Goal: Complete application form: Complete application form

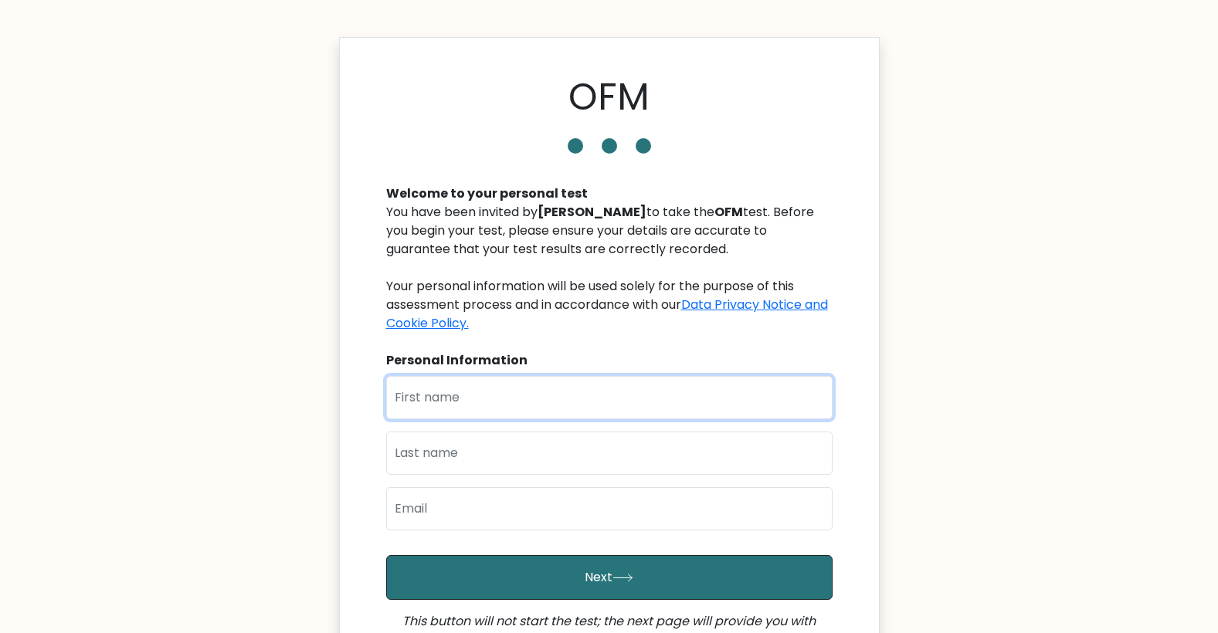
click at [517, 388] on input "text" at bounding box center [609, 397] width 446 height 43
type input "Pascal"
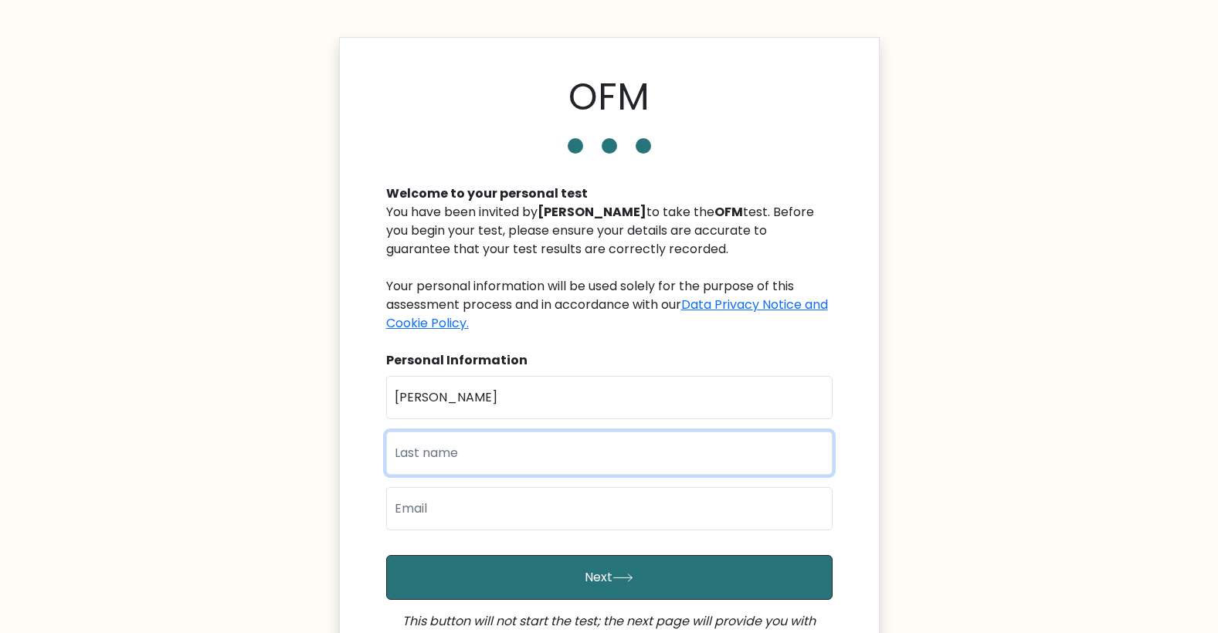
type input "Njoku"
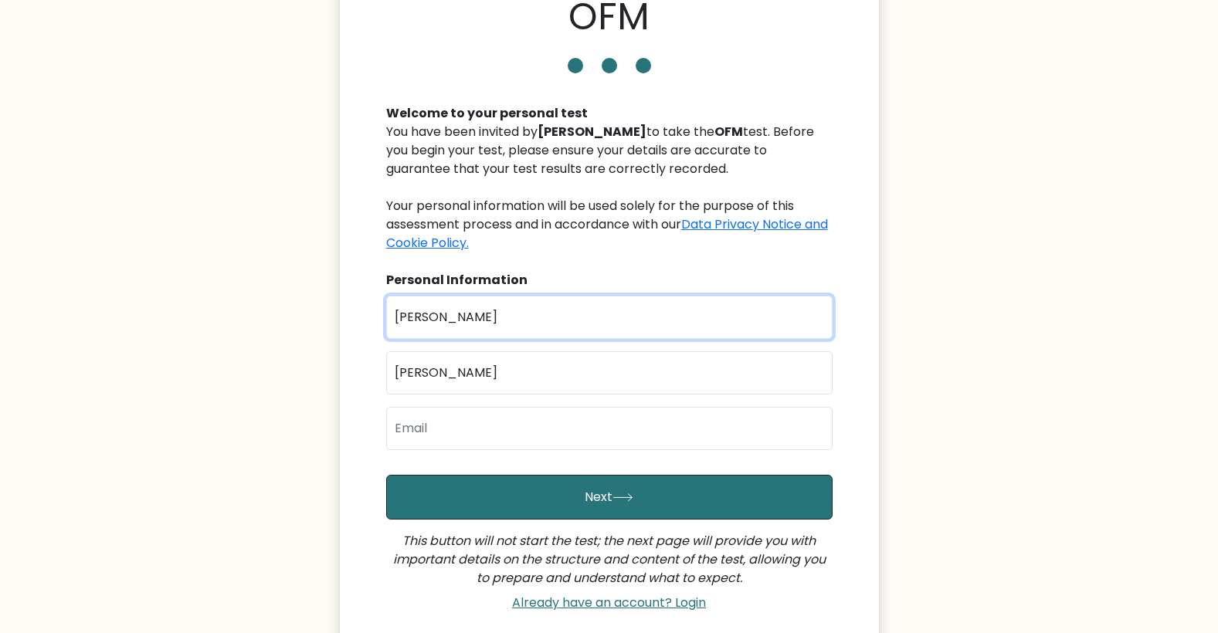
scroll to position [90, 0]
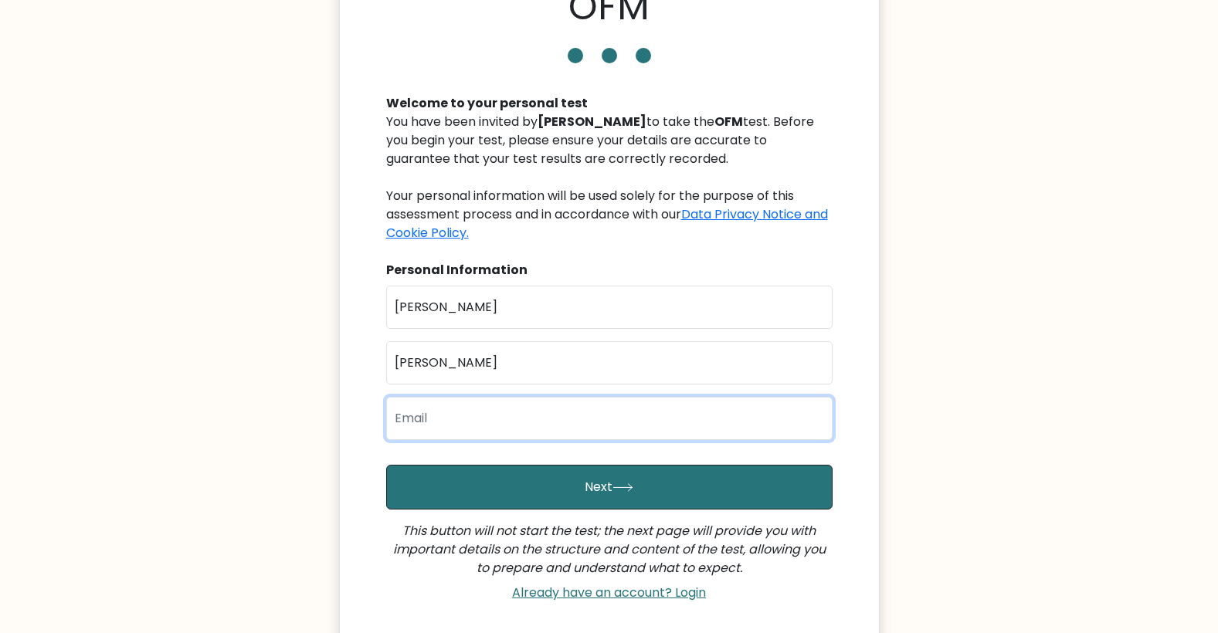
click at [487, 429] on input "email" at bounding box center [609, 418] width 446 height 43
type input "njokupascal87@gmail.com"
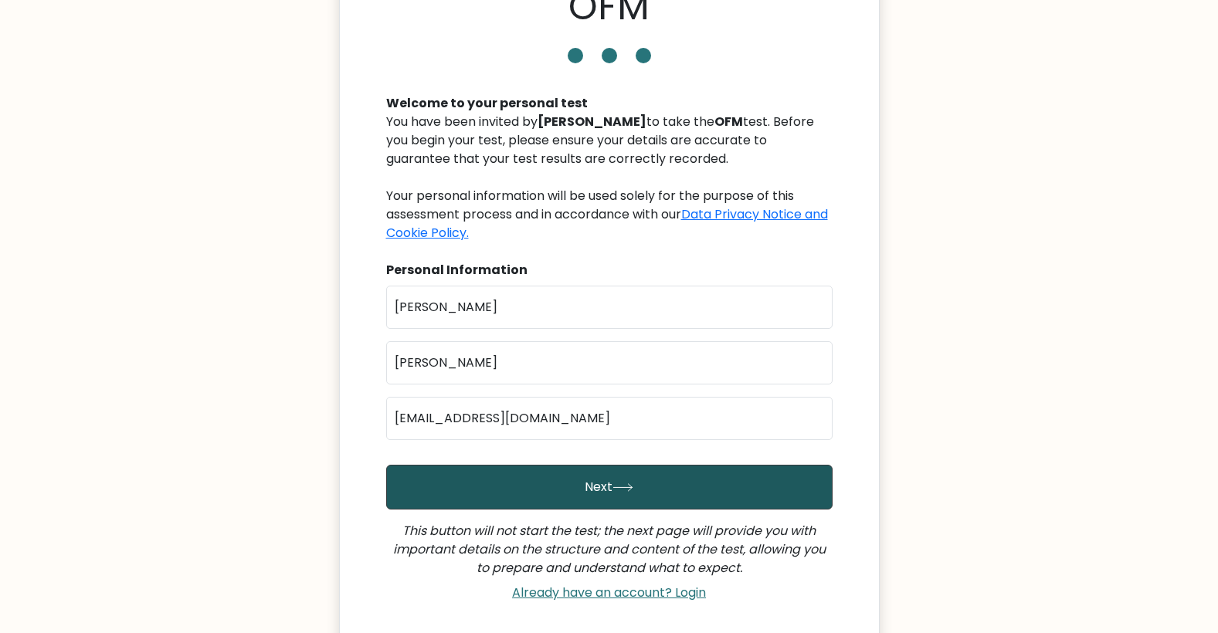
click at [560, 469] on button "Next" at bounding box center [609, 487] width 446 height 45
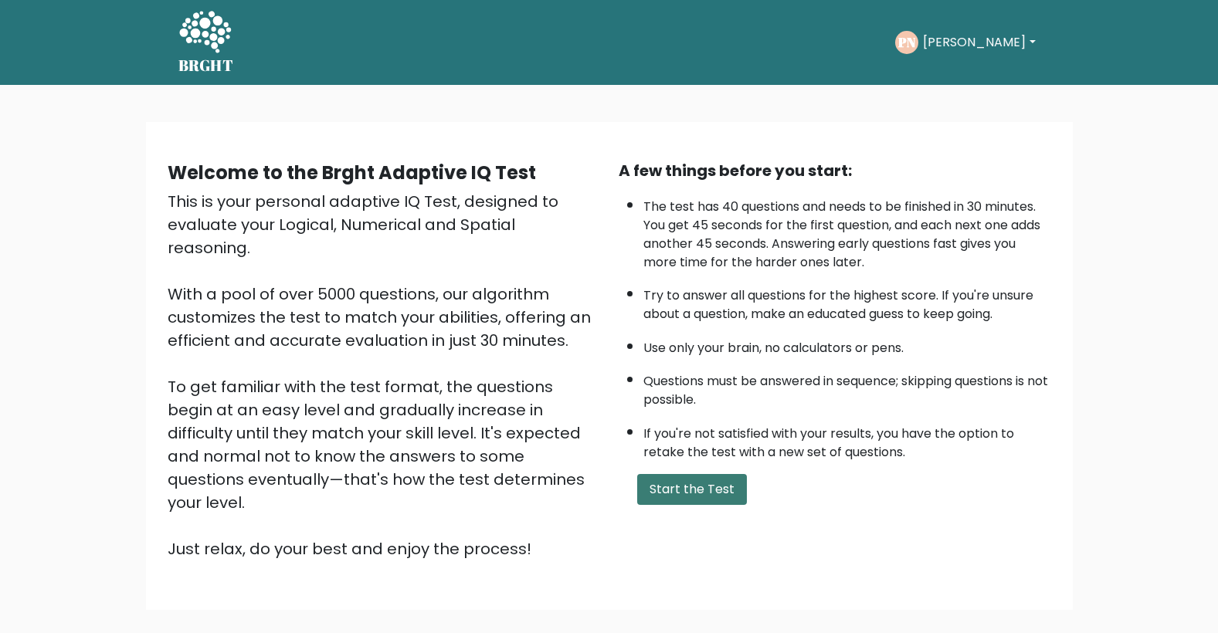
click at [703, 493] on button "Start the Test" at bounding box center [692, 489] width 110 height 31
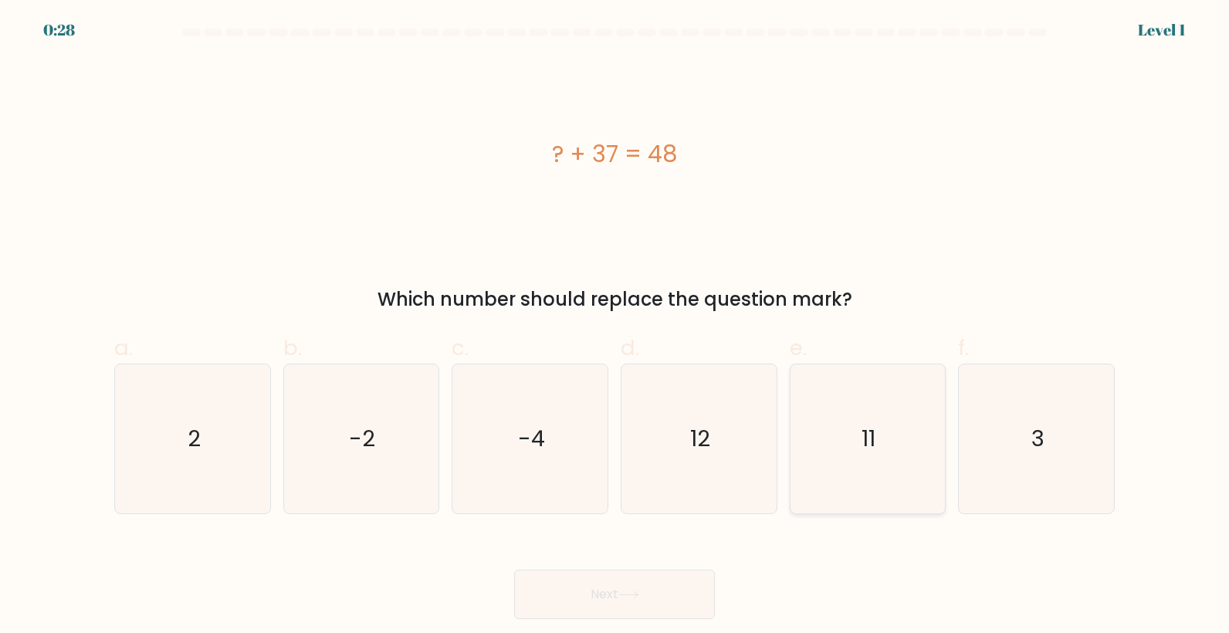
click at [875, 441] on text "11" at bounding box center [869, 439] width 14 height 31
click at [615, 327] on input "e. 11" at bounding box center [615, 322] width 1 height 10
radio input "true"
click at [695, 587] on button "Next" at bounding box center [614, 594] width 201 height 49
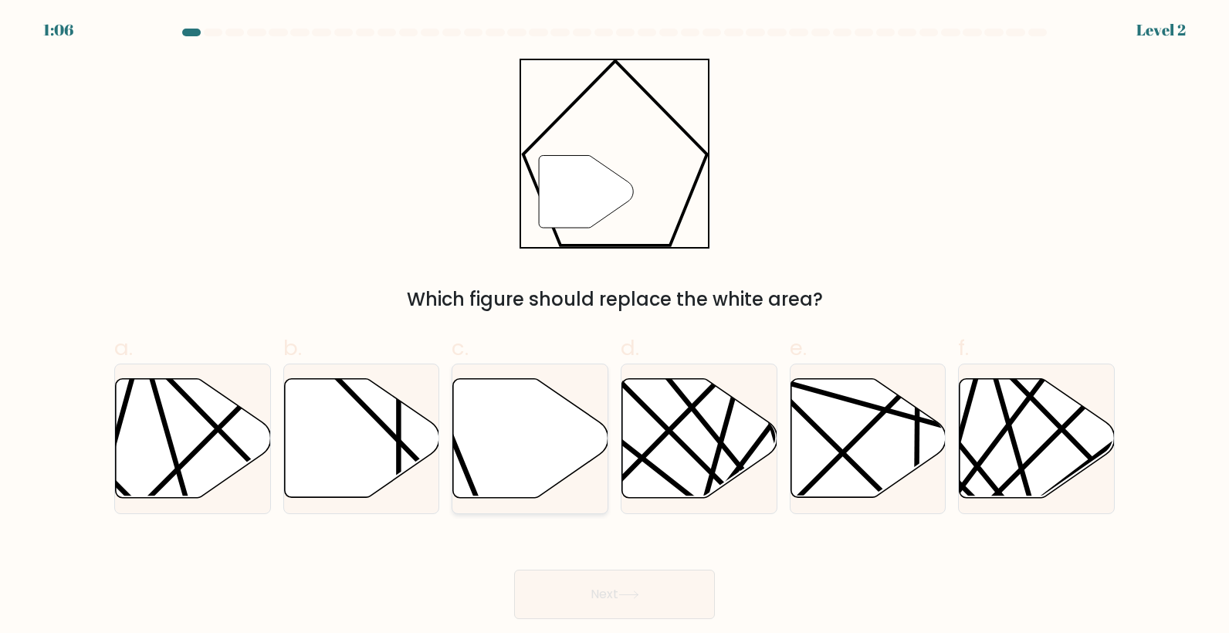
click at [555, 432] on icon at bounding box center [530, 438] width 155 height 119
click at [615, 327] on input "c." at bounding box center [615, 322] width 1 height 10
radio input "true"
click at [639, 594] on icon at bounding box center [628, 595] width 21 height 8
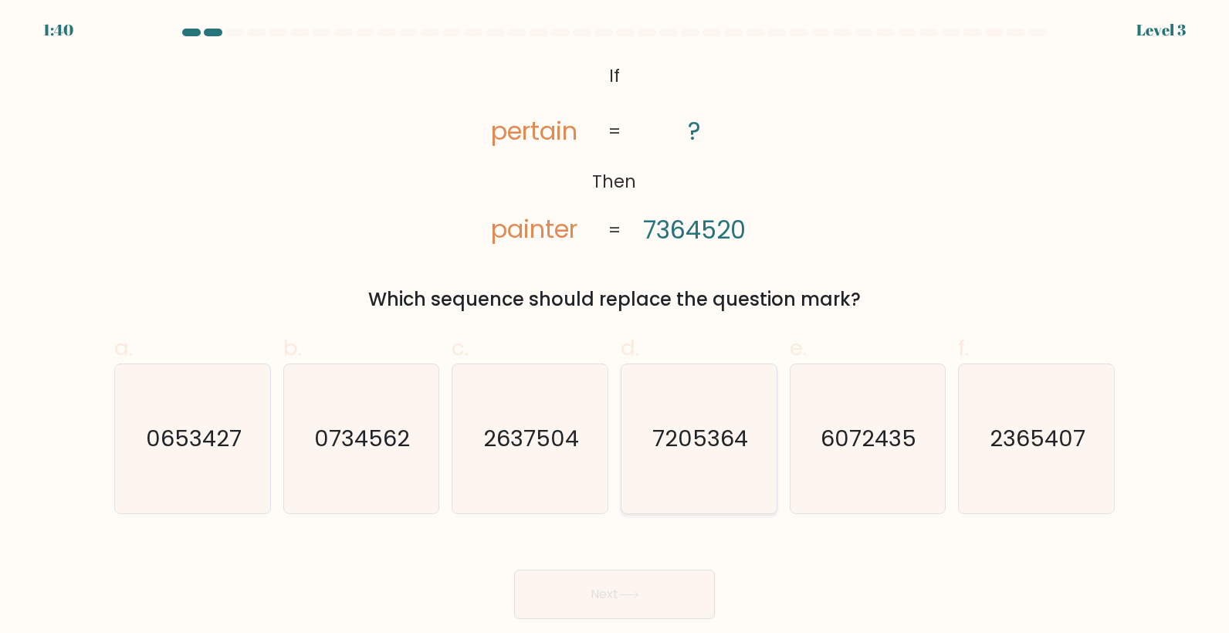
click at [715, 403] on icon "7205364" at bounding box center [699, 438] width 149 height 149
click at [615, 327] on input "d. 7205364" at bounding box center [615, 322] width 1 height 10
radio input "true"
click at [628, 601] on button "Next" at bounding box center [614, 594] width 201 height 49
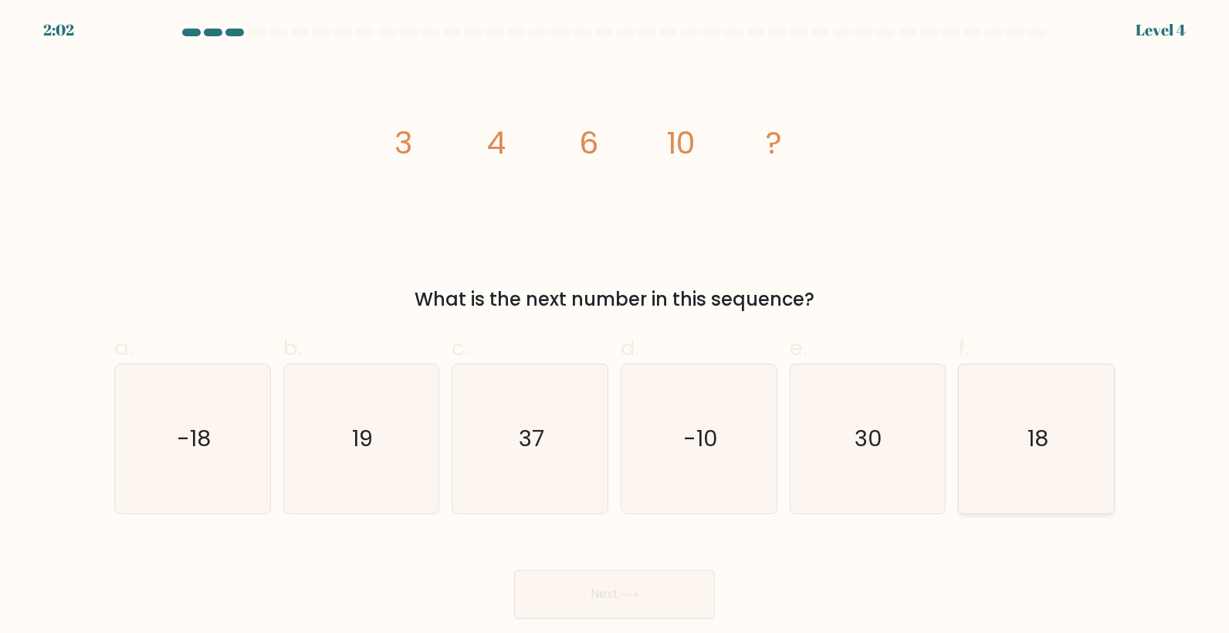
click at [1025, 442] on icon "18" at bounding box center [1036, 438] width 149 height 149
click at [615, 327] on input "f. 18" at bounding box center [615, 322] width 1 height 10
radio input "true"
click at [662, 595] on button "Next" at bounding box center [614, 594] width 201 height 49
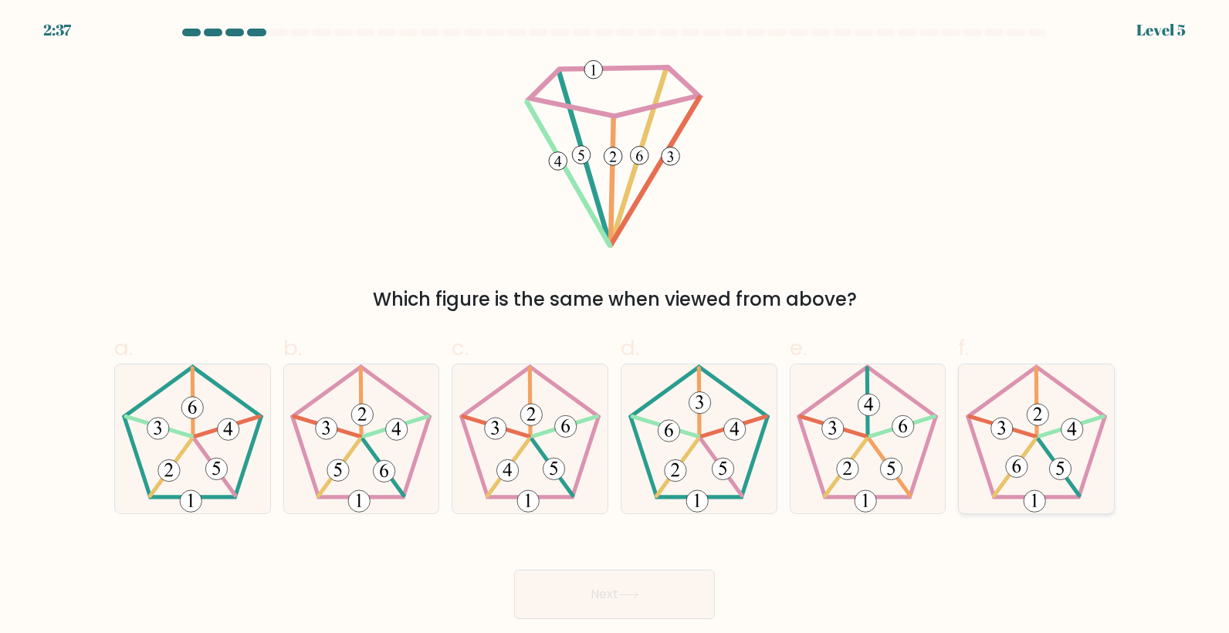
click at [1058, 417] on icon at bounding box center [1036, 438] width 149 height 149
click at [615, 327] on input "f." at bounding box center [615, 322] width 1 height 10
radio input "true"
click at [658, 586] on button "Next" at bounding box center [614, 594] width 201 height 49
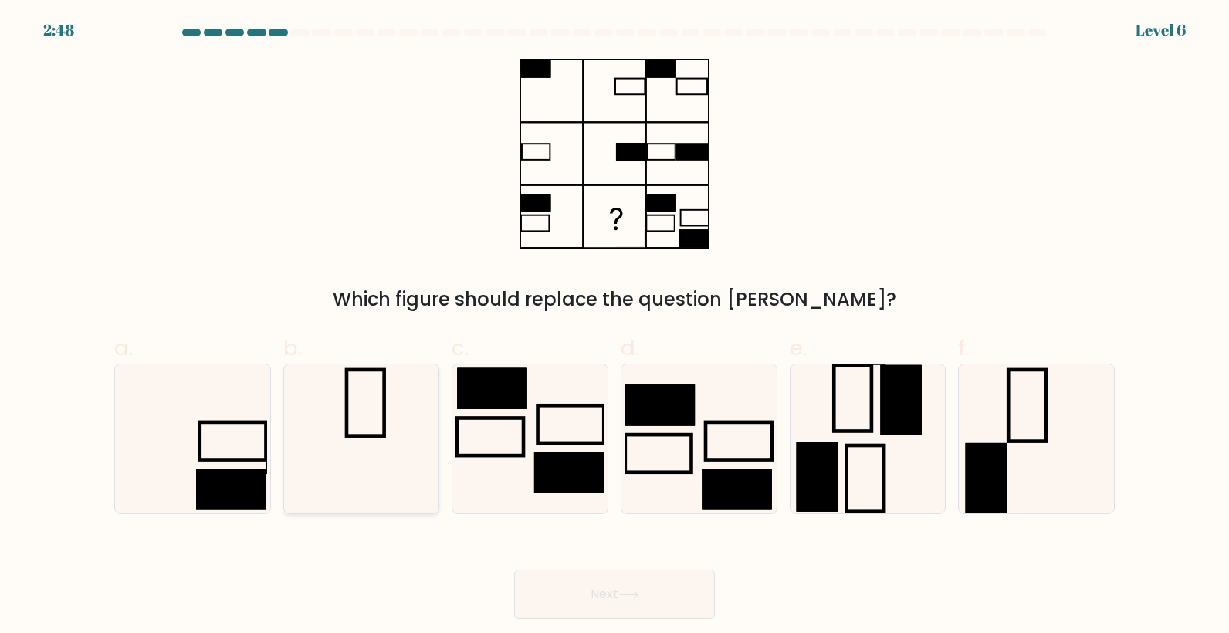
click at [360, 416] on icon at bounding box center [360, 438] width 149 height 149
click at [615, 327] on input "b." at bounding box center [615, 322] width 1 height 10
radio input "true"
click at [636, 573] on button "Next" at bounding box center [614, 594] width 201 height 49
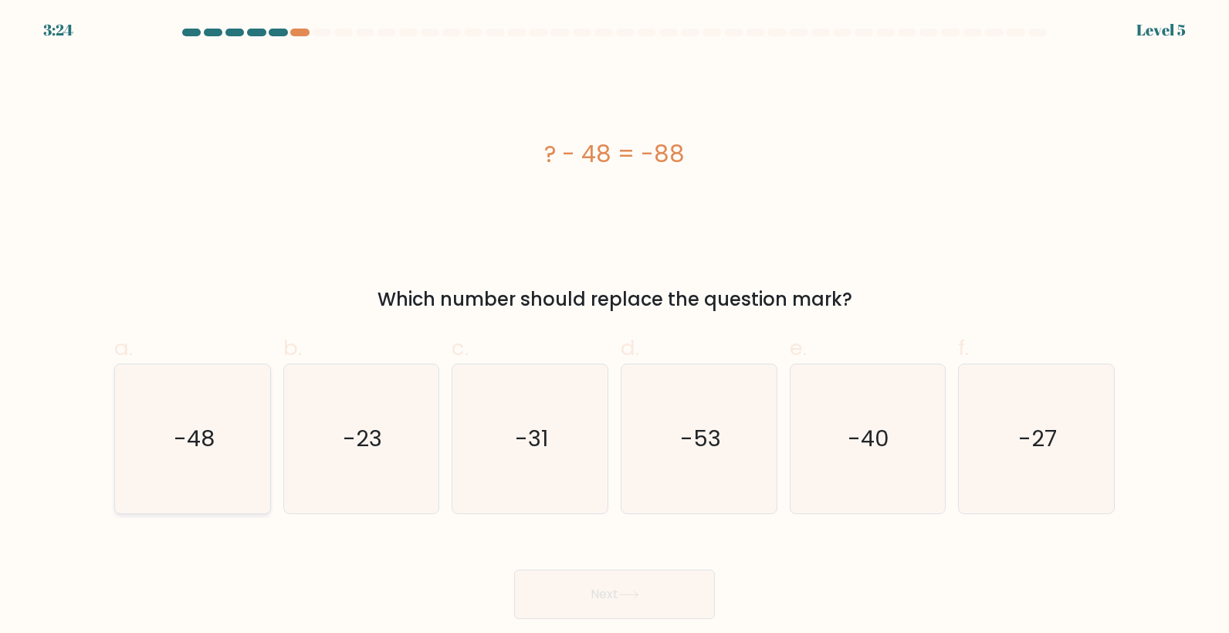
click at [154, 432] on icon "-48" at bounding box center [192, 438] width 149 height 149
click at [615, 327] on input "a. -48" at bounding box center [615, 322] width 1 height 10
radio input "true"
click at [601, 598] on button "Next" at bounding box center [614, 594] width 201 height 49
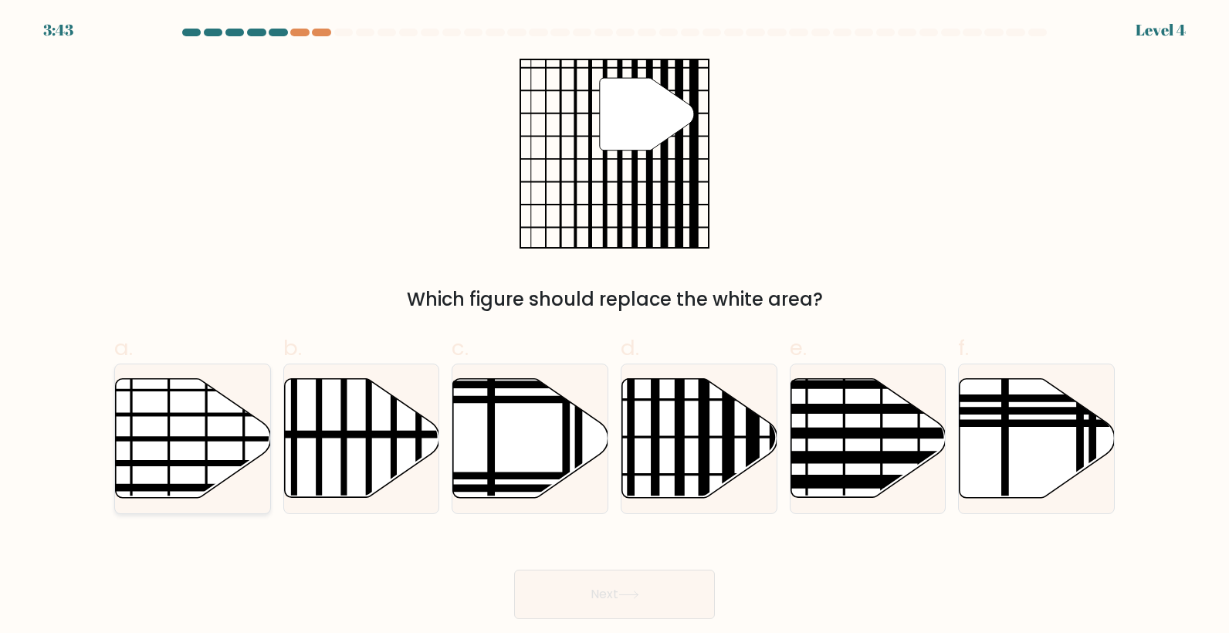
click at [161, 418] on icon at bounding box center [193, 438] width 155 height 119
click at [615, 327] on input "a." at bounding box center [615, 322] width 1 height 10
radio input "true"
click at [753, 421] on line at bounding box center [753, 503] width 0 height 313
click at [615, 327] on input "d." at bounding box center [615, 322] width 1 height 10
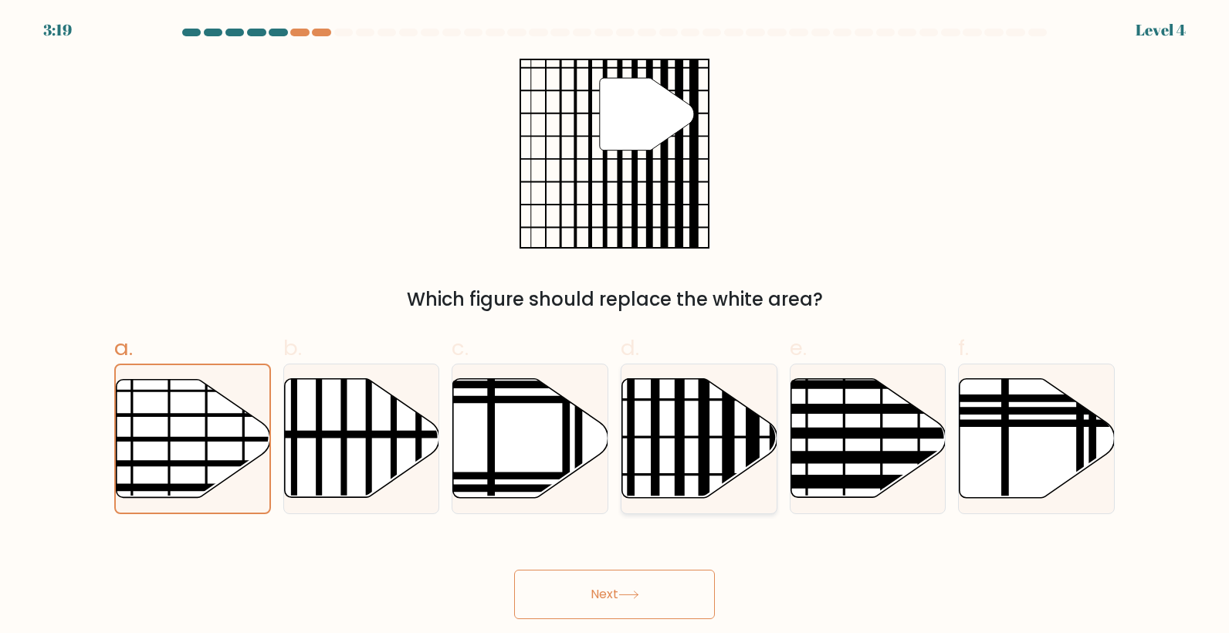
radio input "true"
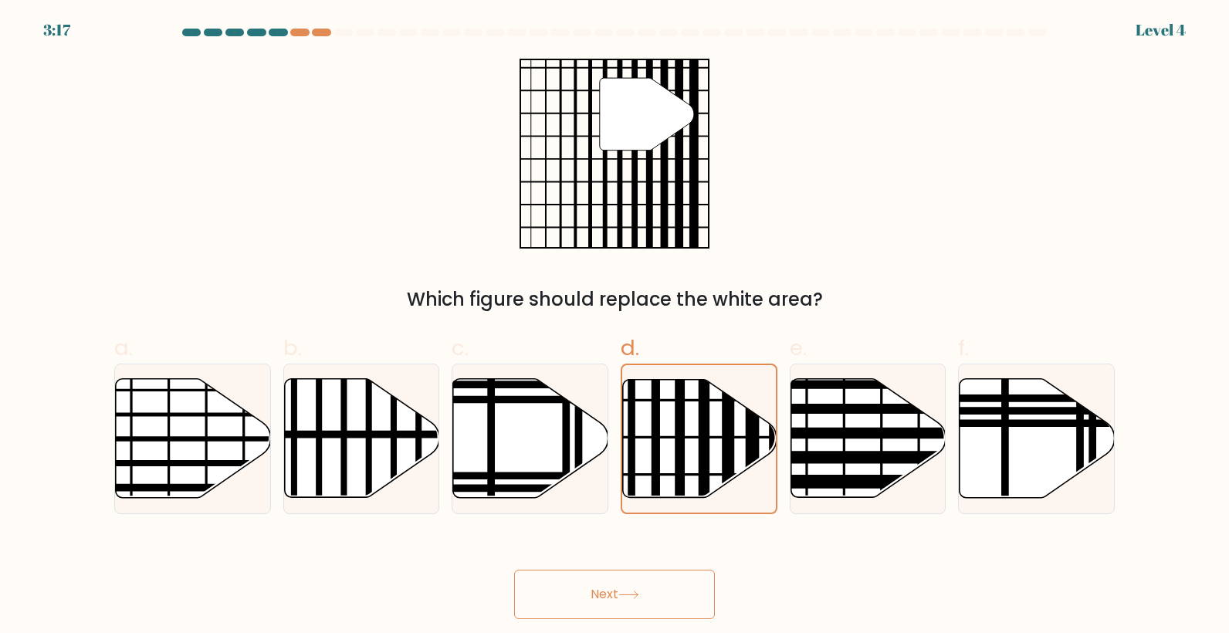
click at [601, 571] on button "Next" at bounding box center [614, 594] width 201 height 49
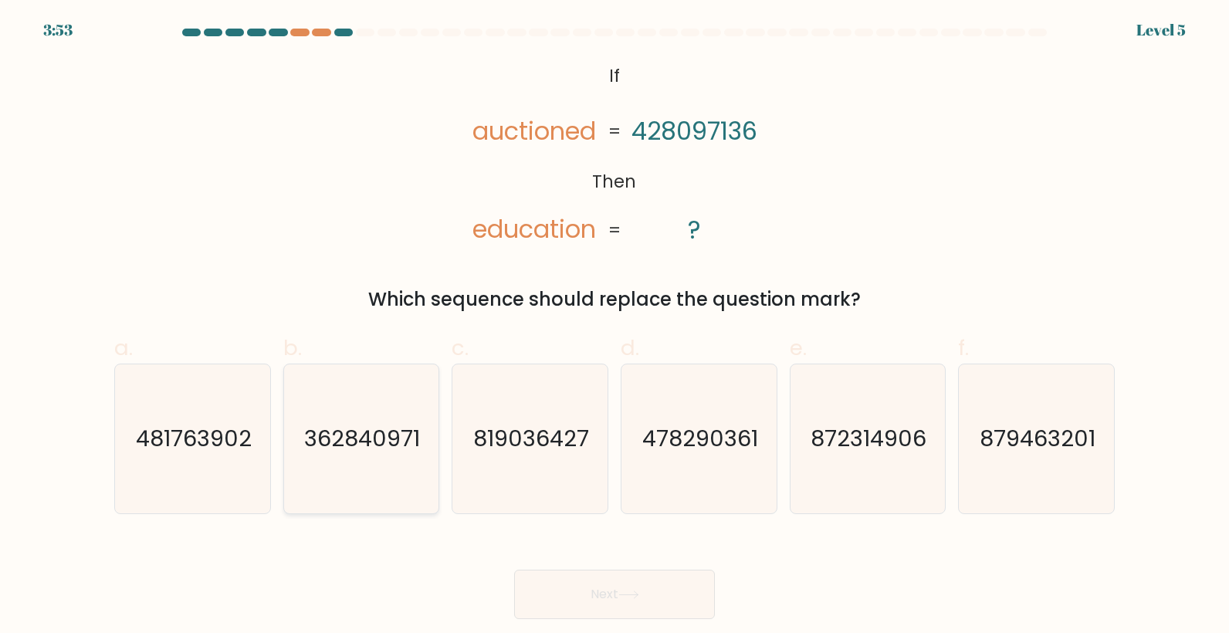
click at [400, 455] on icon "362840971" at bounding box center [360, 438] width 149 height 149
click at [615, 327] on input "b. 362840971" at bounding box center [615, 322] width 1 height 10
radio input "true"
click at [655, 595] on button "Next" at bounding box center [614, 594] width 201 height 49
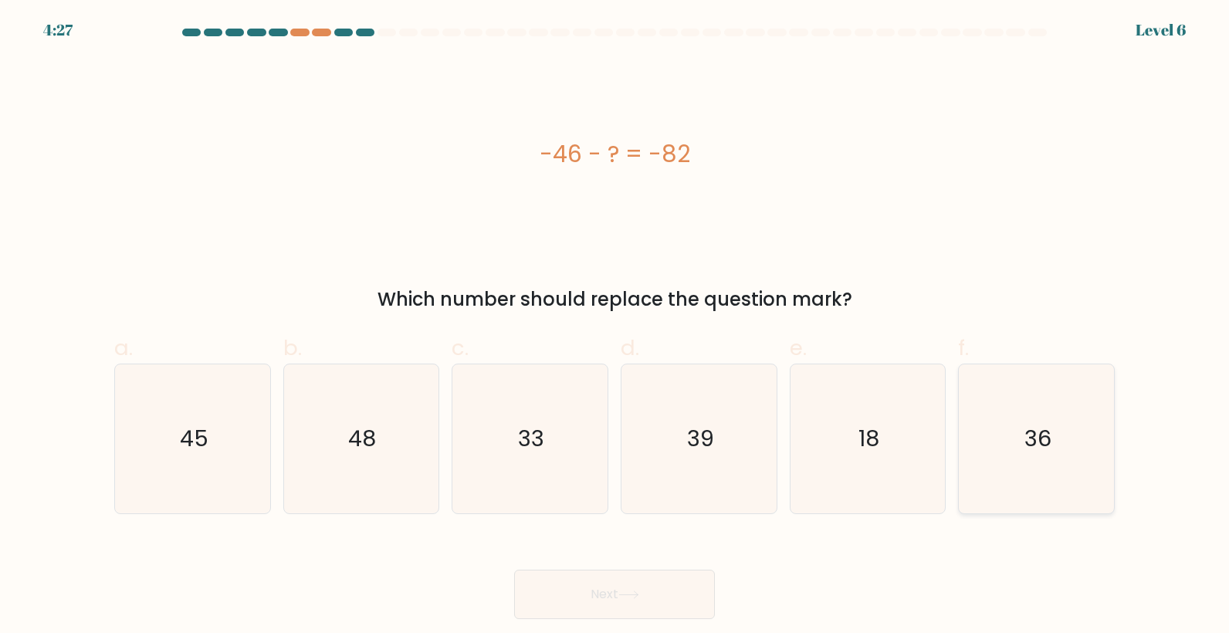
click at [1044, 434] on text "36" at bounding box center [1038, 439] width 27 height 31
click at [615, 327] on input "f. 36" at bounding box center [615, 322] width 1 height 10
radio input "true"
click at [632, 581] on button "Next" at bounding box center [614, 594] width 201 height 49
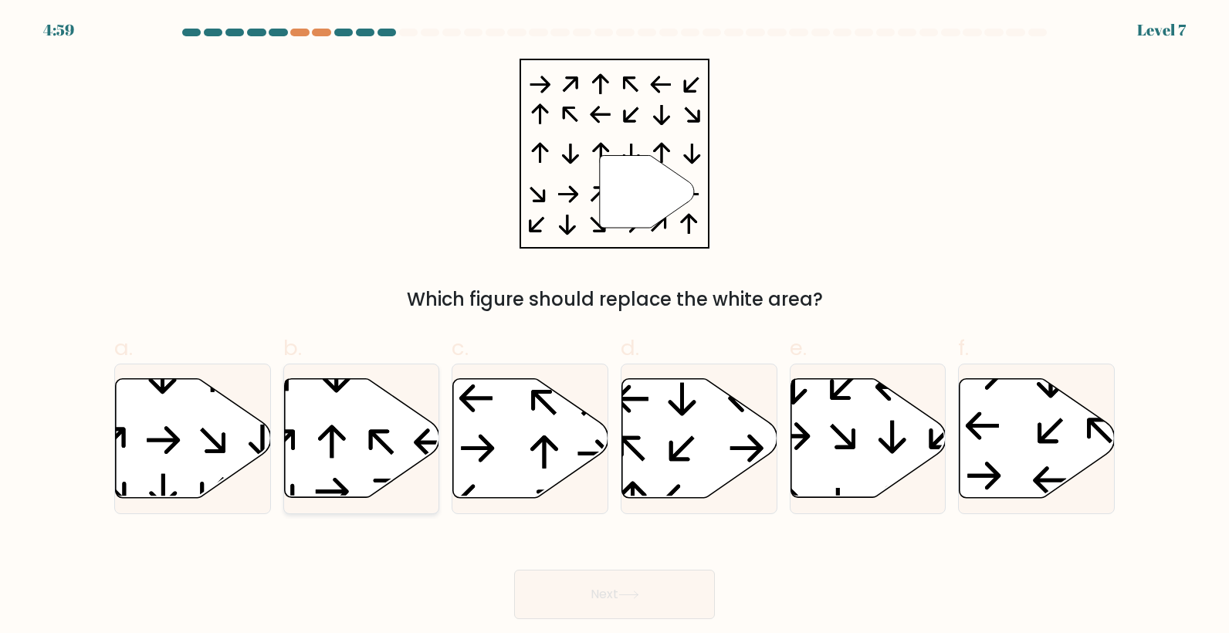
click at [362, 418] on icon at bounding box center [361, 438] width 155 height 119
click at [615, 327] on input "b." at bounding box center [615, 322] width 1 height 10
radio input "true"
click at [645, 584] on button "Next" at bounding box center [614, 594] width 201 height 49
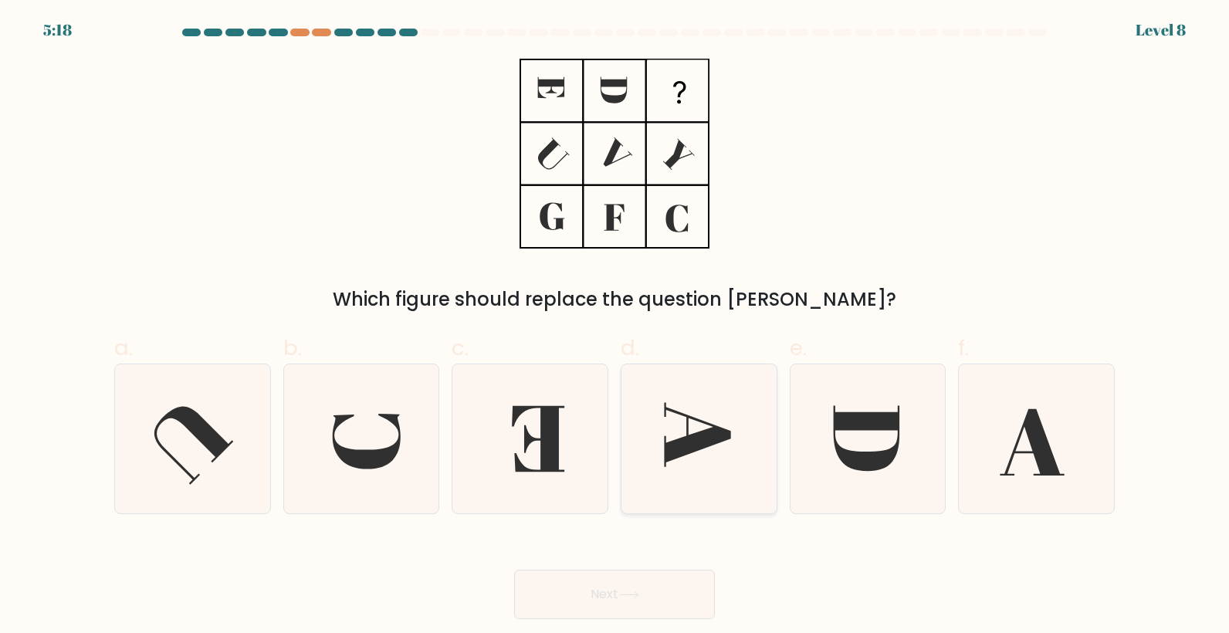
click at [686, 424] on icon at bounding box center [699, 438] width 149 height 149
click at [615, 327] on input "d." at bounding box center [615, 322] width 1 height 10
radio input "true"
click at [586, 601] on button "Next" at bounding box center [614, 594] width 201 height 49
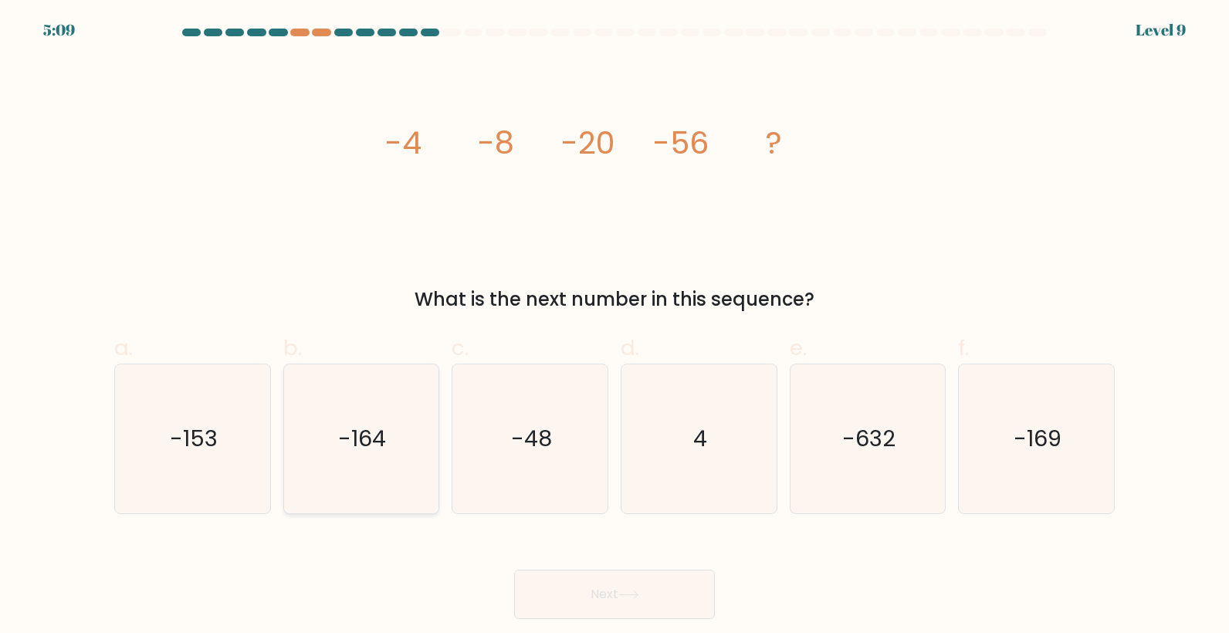
click at [351, 456] on icon "-164" at bounding box center [360, 438] width 149 height 149
click at [615, 327] on input "b. -164" at bounding box center [615, 322] width 1 height 10
radio input "true"
click at [645, 594] on button "Next" at bounding box center [614, 594] width 201 height 49
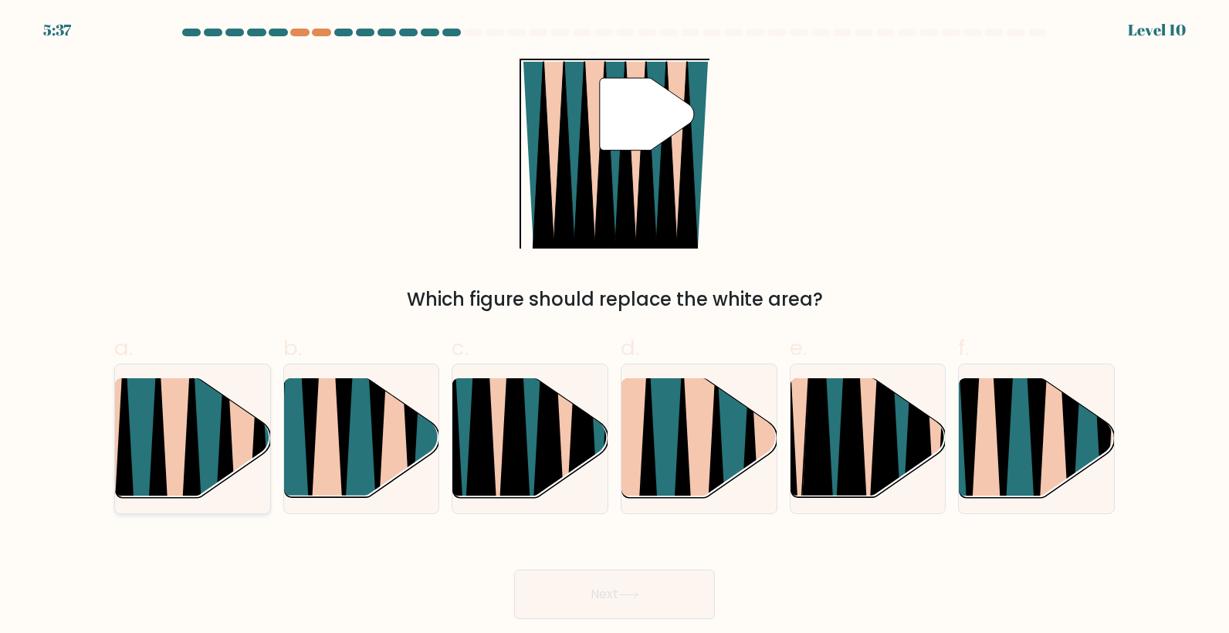
click at [147, 408] on icon at bounding box center [142, 507] width 34 height 310
click at [615, 327] on input "a." at bounding box center [615, 322] width 1 height 10
radio input "true"
click at [662, 584] on button "Next" at bounding box center [614, 594] width 201 height 49
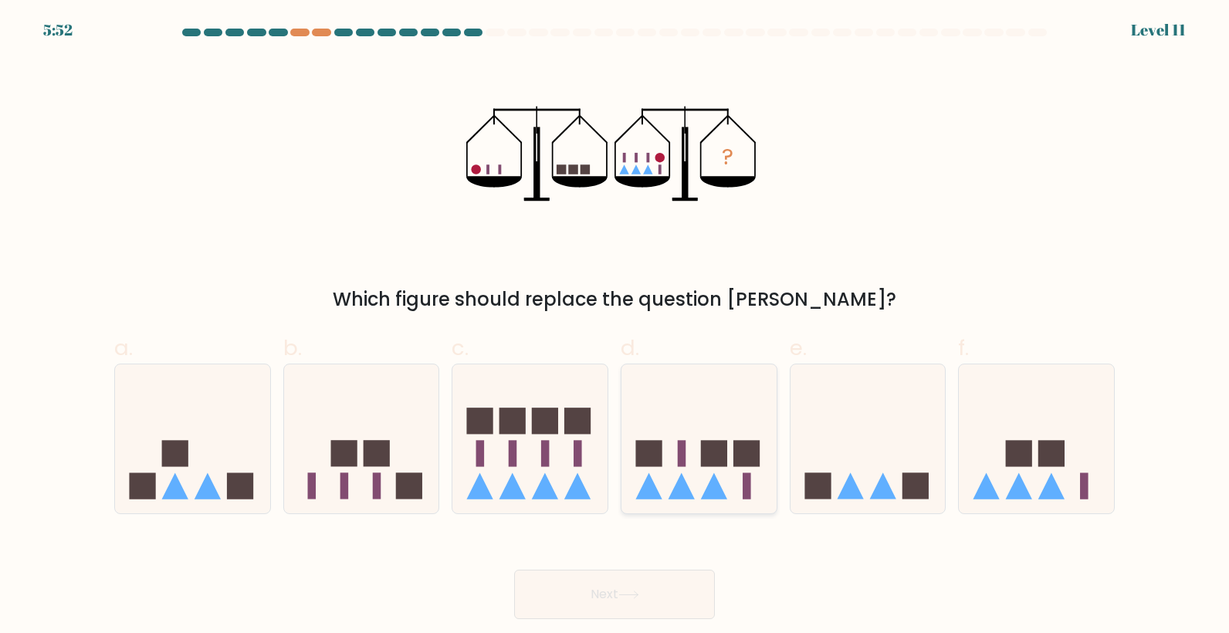
click at [714, 403] on icon at bounding box center [699, 439] width 155 height 128
click at [615, 327] on input "d." at bounding box center [615, 322] width 1 height 10
radio input "true"
click at [703, 588] on button "Next" at bounding box center [614, 594] width 201 height 49
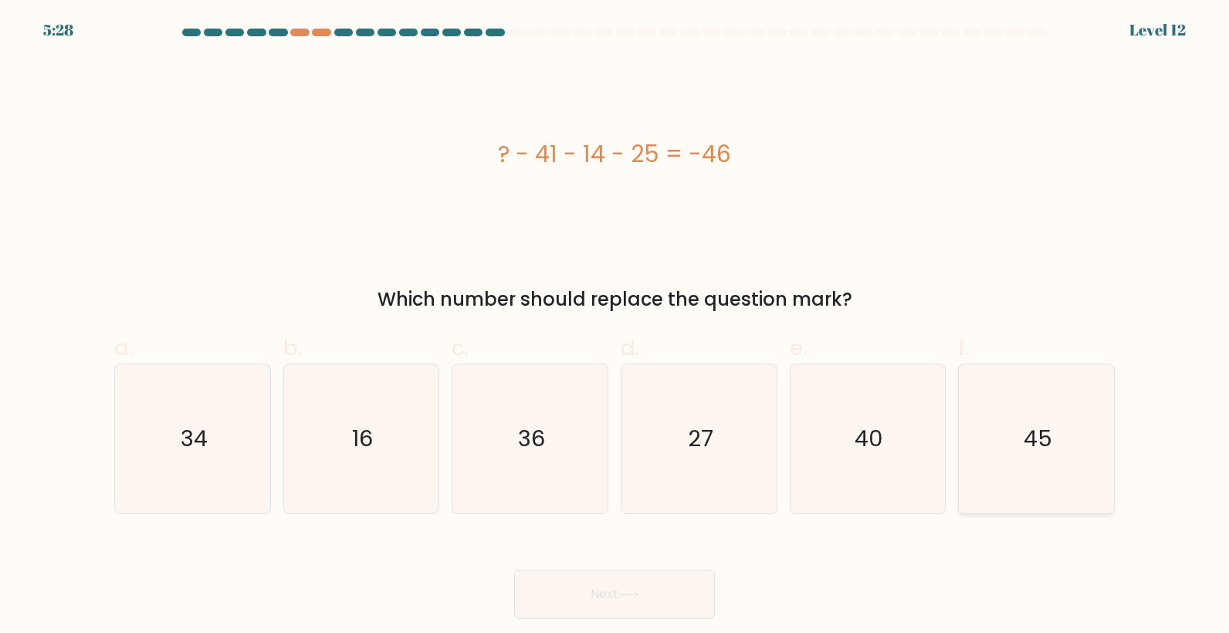
click at [1038, 418] on icon "45" at bounding box center [1036, 438] width 149 height 149
click at [615, 327] on input "f. 45" at bounding box center [615, 322] width 1 height 10
radio input "true"
click at [593, 583] on button "Next" at bounding box center [614, 594] width 201 height 49
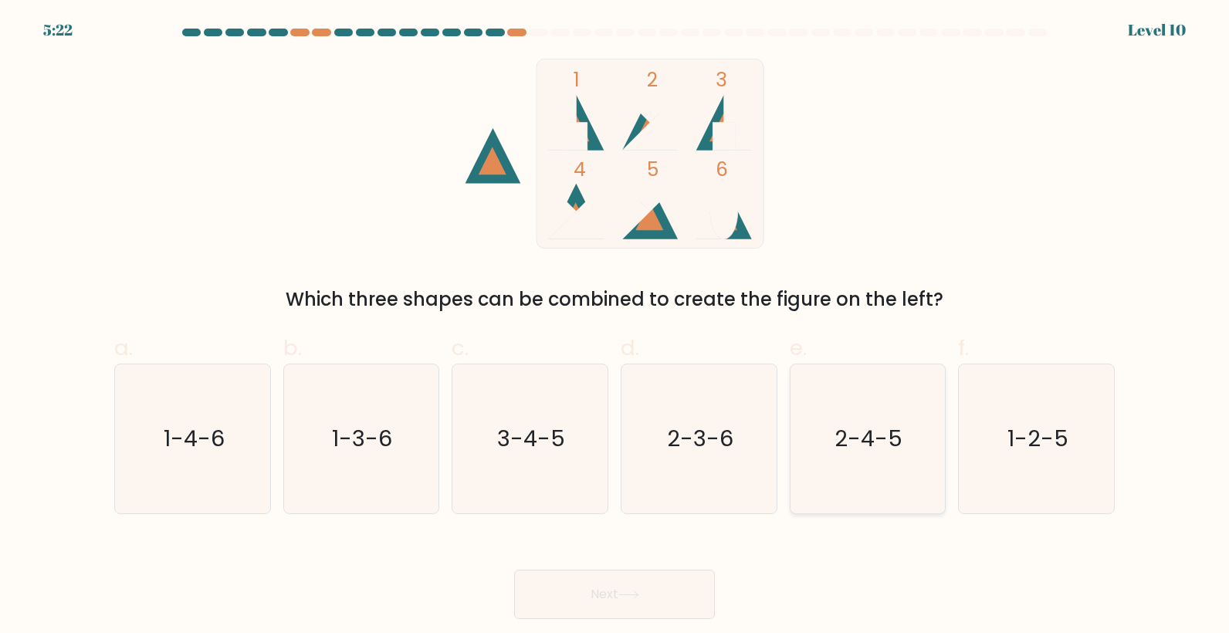
click at [856, 466] on icon "2-4-5" at bounding box center [867, 438] width 149 height 149
click at [615, 327] on input "e. 2-4-5" at bounding box center [615, 322] width 1 height 10
radio input "true"
click at [649, 587] on button "Next" at bounding box center [614, 594] width 201 height 49
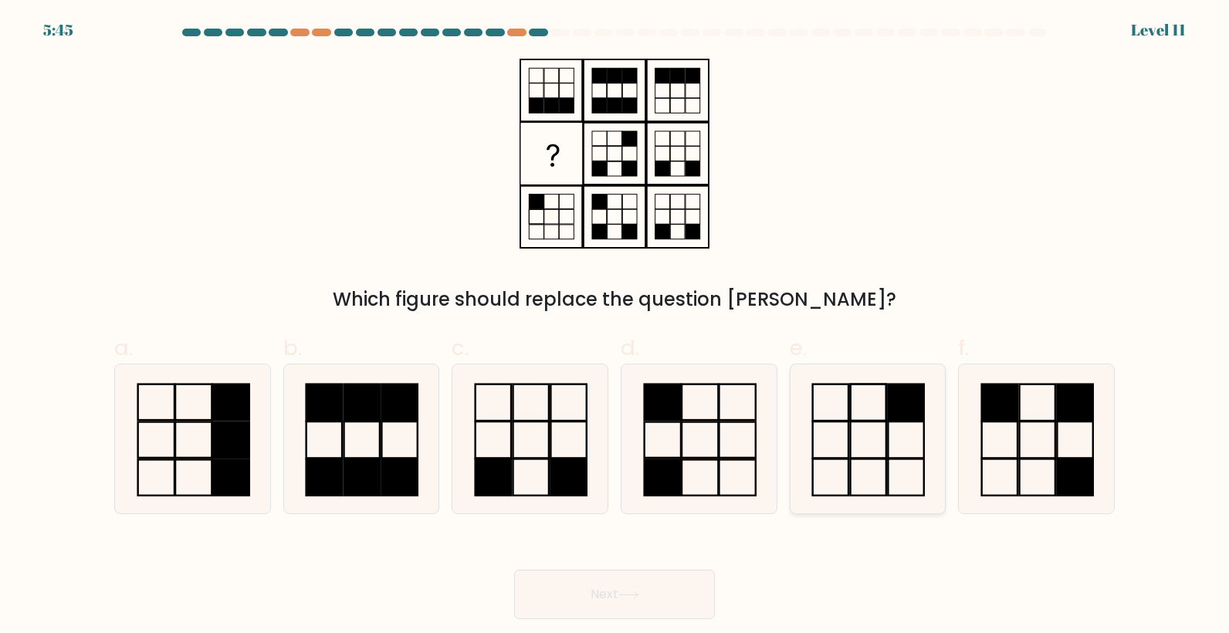
click at [865, 412] on icon at bounding box center [867, 438] width 149 height 149
click at [615, 327] on input "e." at bounding box center [615, 322] width 1 height 10
radio input "true"
click at [664, 598] on button "Next" at bounding box center [614, 594] width 201 height 49
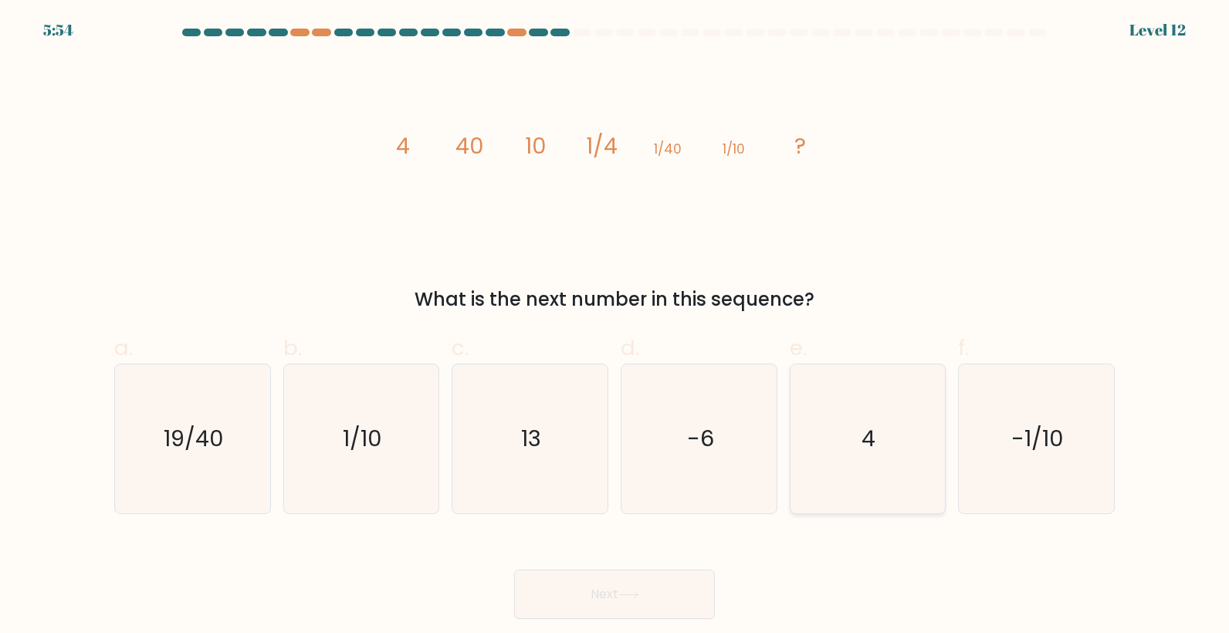
click at [843, 394] on icon "4" at bounding box center [867, 438] width 149 height 149
click at [615, 327] on input "e. 4" at bounding box center [615, 322] width 1 height 10
radio input "true"
click at [606, 603] on button "Next" at bounding box center [614, 594] width 201 height 49
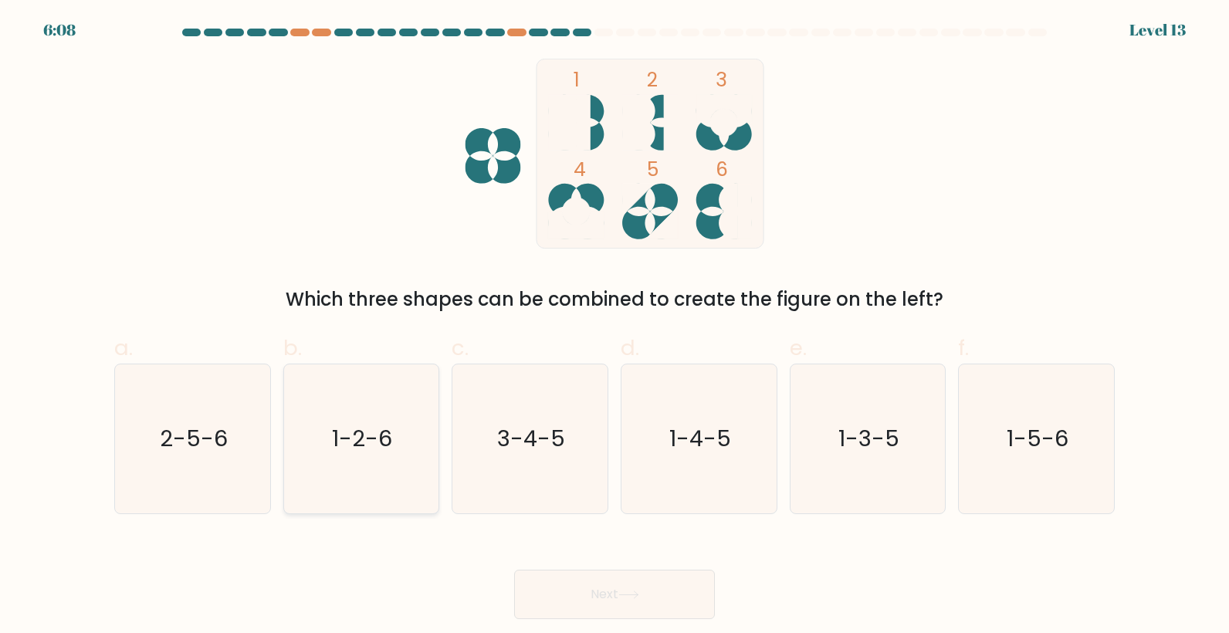
click at [346, 430] on text "1-2-6" at bounding box center [363, 439] width 60 height 31
click at [615, 327] on input "b. 1-2-6" at bounding box center [615, 322] width 1 height 10
radio input "true"
click at [664, 608] on button "Next" at bounding box center [614, 594] width 201 height 49
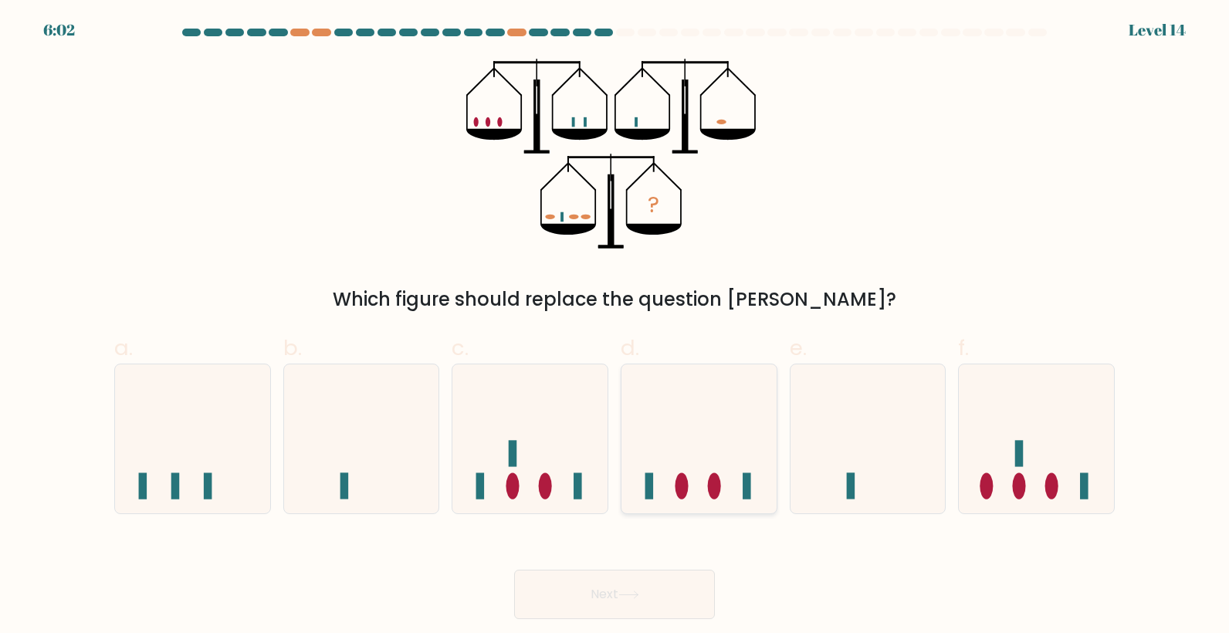
click at [720, 439] on icon at bounding box center [699, 439] width 155 height 128
click at [615, 327] on input "d." at bounding box center [615, 322] width 1 height 10
radio input "true"
click at [674, 582] on button "Next" at bounding box center [614, 594] width 201 height 49
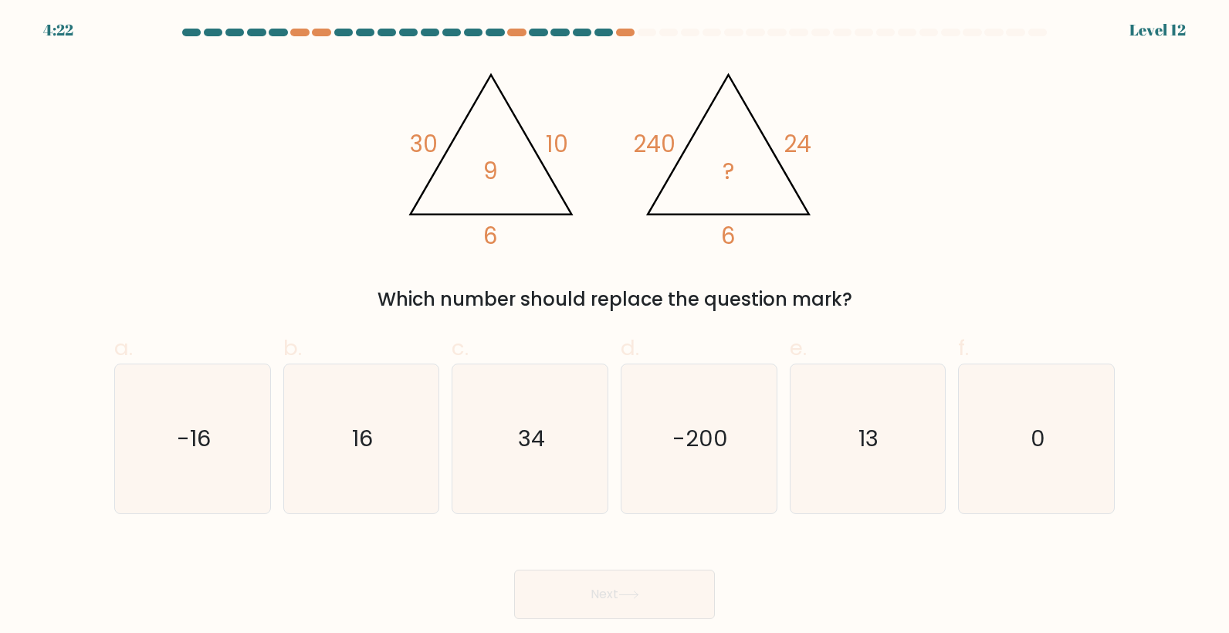
click at [1065, 98] on div "@import url('https://fonts.googleapis.com/css?family=Abril+Fatface:400,100,100i…" at bounding box center [614, 186] width 1019 height 255
click at [867, 426] on text "13" at bounding box center [869, 439] width 20 height 31
click at [615, 327] on input "e. 13" at bounding box center [615, 322] width 1 height 10
radio input "true"
click at [636, 583] on button "Next" at bounding box center [614, 594] width 201 height 49
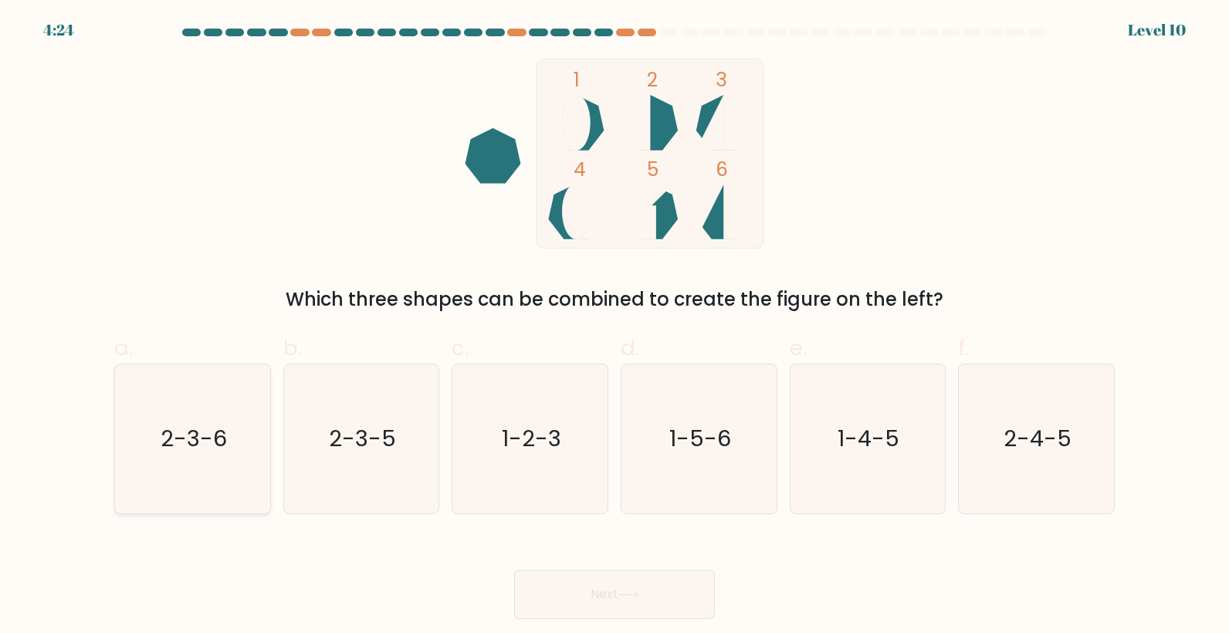
click at [225, 425] on text "2-3-6" at bounding box center [194, 439] width 66 height 31
click at [615, 327] on input "a. 2-3-6" at bounding box center [615, 322] width 1 height 10
radio input "true"
click at [611, 615] on button "Next" at bounding box center [614, 594] width 201 height 49
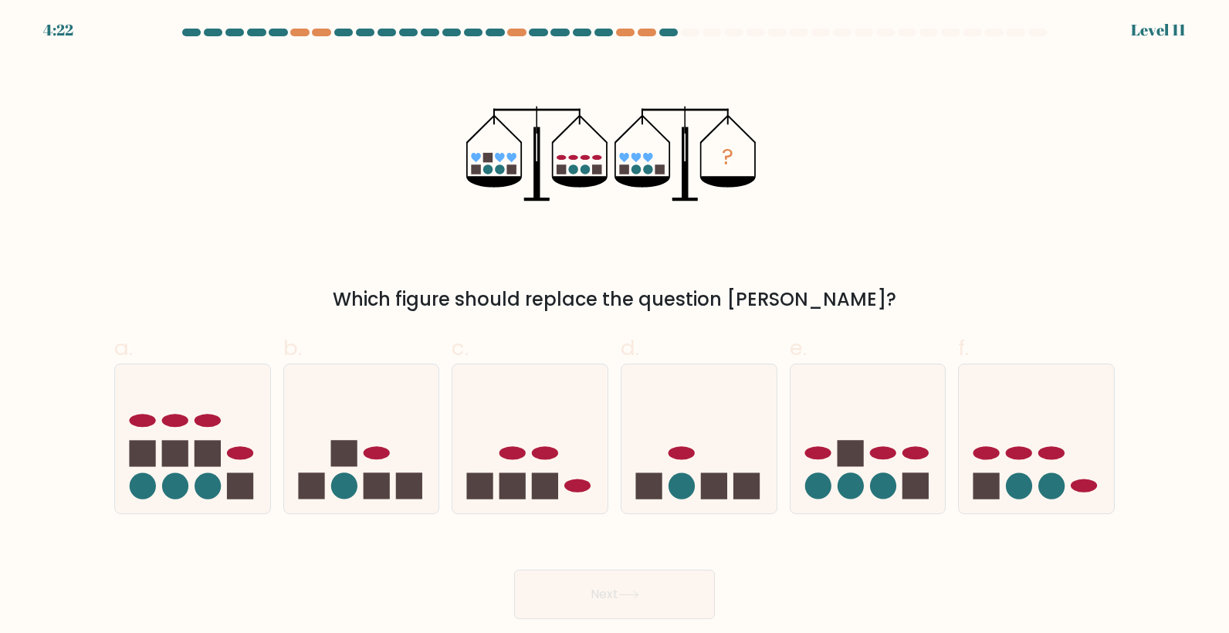
click at [640, 605] on button "Next" at bounding box center [614, 594] width 201 height 49
click at [883, 395] on icon at bounding box center [868, 439] width 155 height 128
click at [615, 327] on input "e." at bounding box center [615, 322] width 1 height 10
radio input "true"
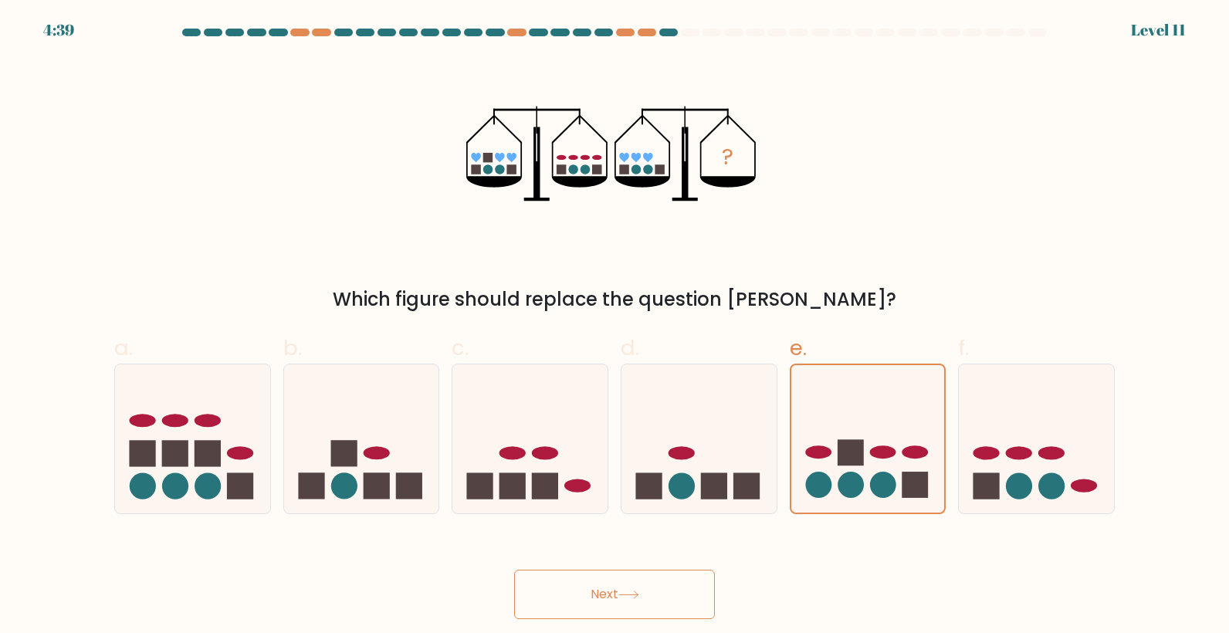
click at [611, 604] on button "Next" at bounding box center [614, 594] width 201 height 49
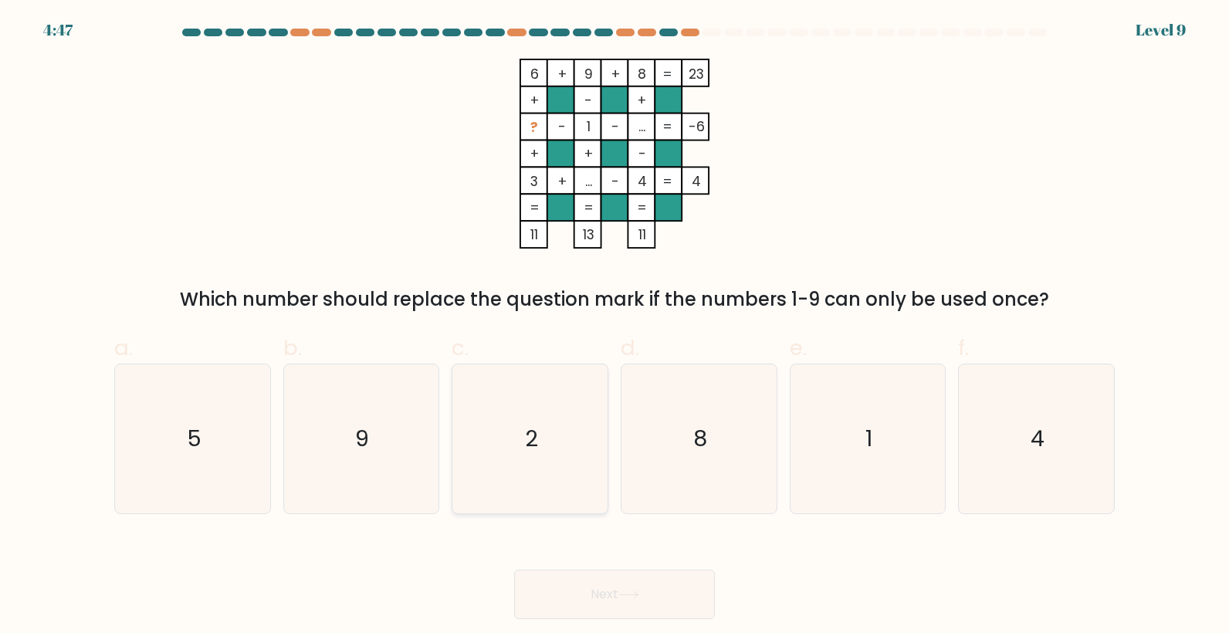
click at [527, 449] on text "2" at bounding box center [531, 439] width 13 height 31
click at [615, 327] on input "c. 2" at bounding box center [615, 322] width 1 height 10
radio input "true"
click at [675, 585] on button "Next" at bounding box center [614, 594] width 201 height 49
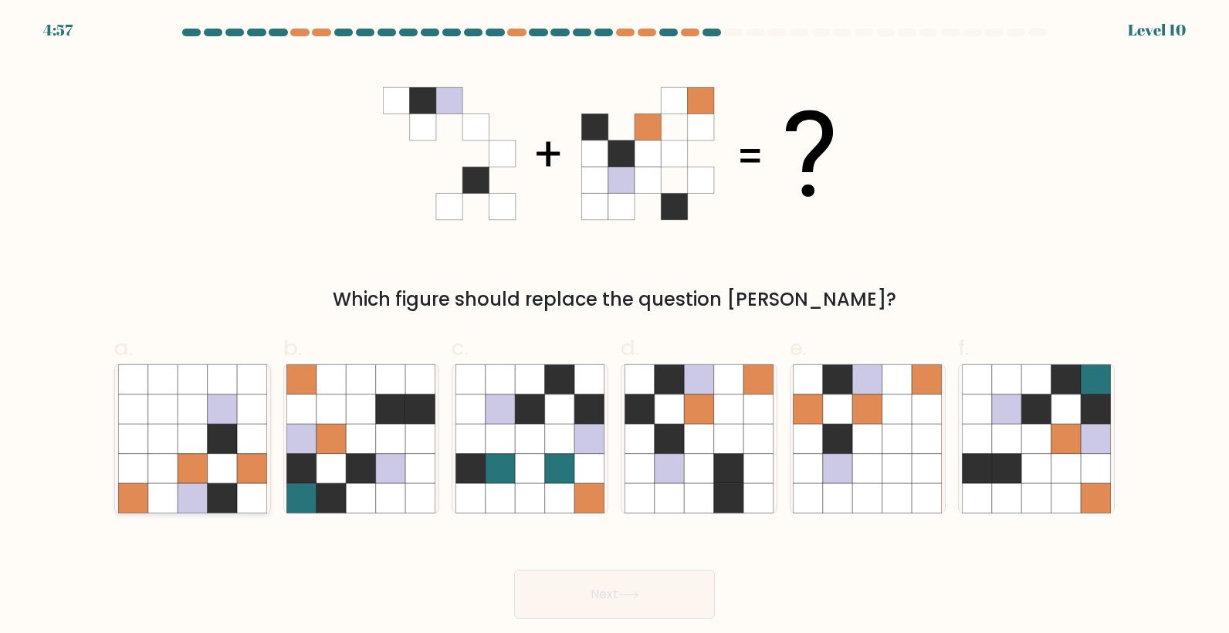
click at [251, 425] on icon at bounding box center [251, 439] width 29 height 29
click at [615, 327] on input "a." at bounding box center [615, 322] width 1 height 10
radio input "true"
click at [642, 605] on button "Next" at bounding box center [614, 594] width 201 height 49
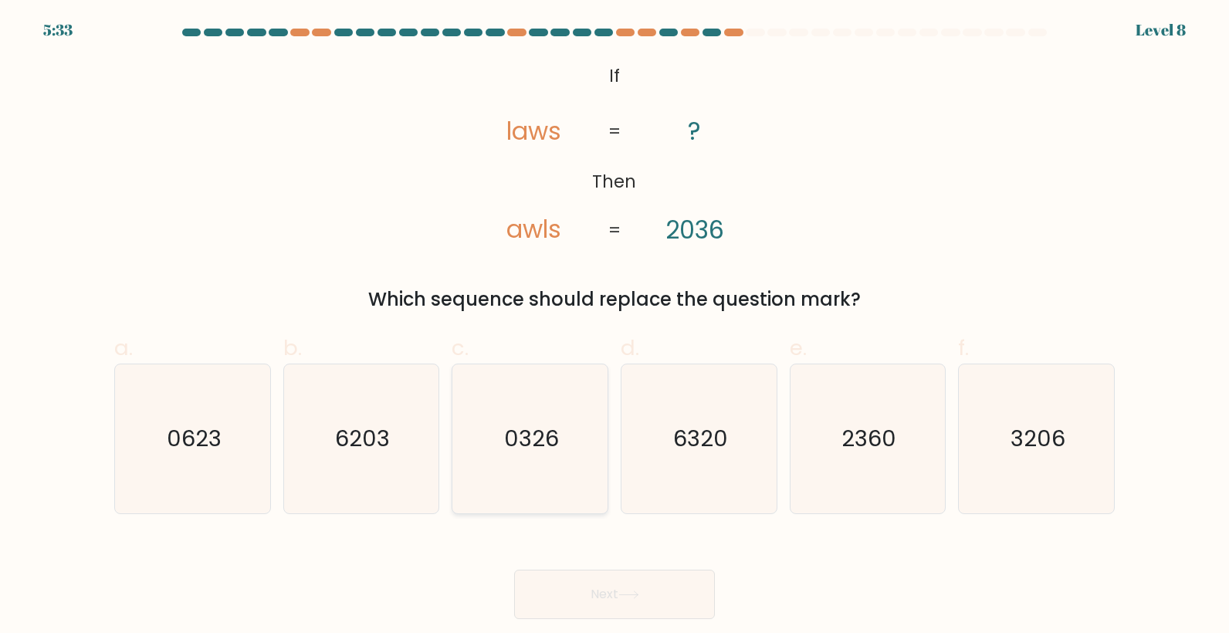
click at [556, 395] on icon "0326" at bounding box center [530, 438] width 149 height 149
click at [615, 327] on input "c. 0326" at bounding box center [615, 322] width 1 height 10
radio input "true"
click at [552, 598] on button "Next" at bounding box center [614, 594] width 201 height 49
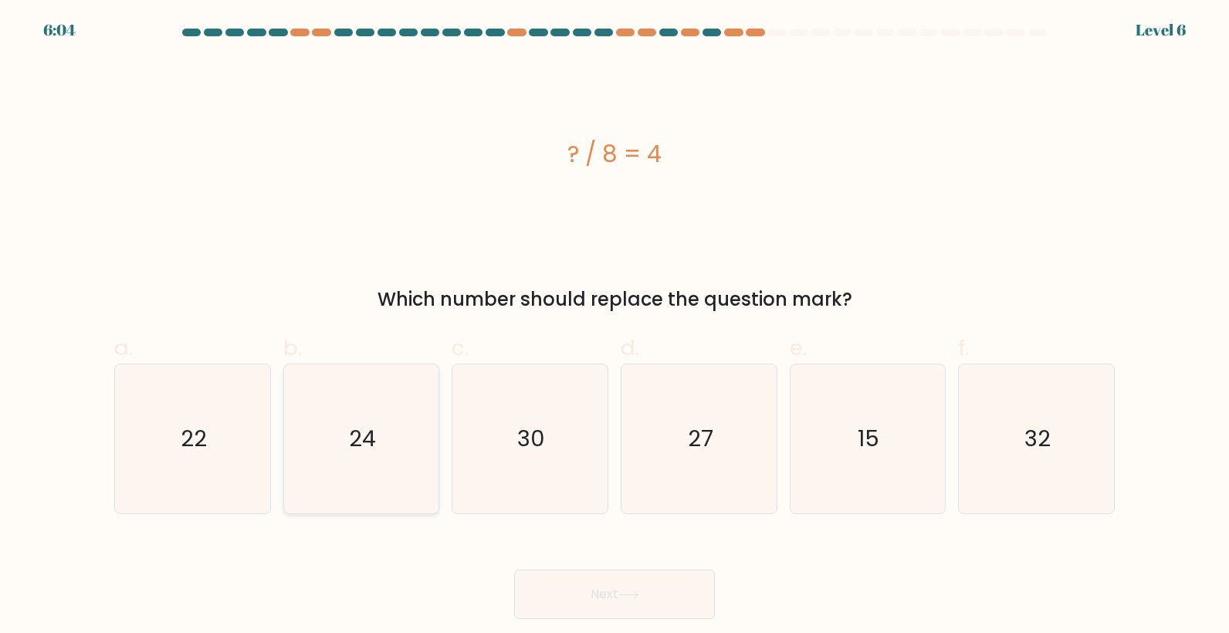
click at [339, 432] on icon "24" at bounding box center [360, 438] width 149 height 149
click at [615, 327] on input "b. 24" at bounding box center [615, 322] width 1 height 10
radio input "true"
click at [974, 432] on icon "32" at bounding box center [1036, 438] width 149 height 149
click at [615, 327] on input "f. 32" at bounding box center [615, 322] width 1 height 10
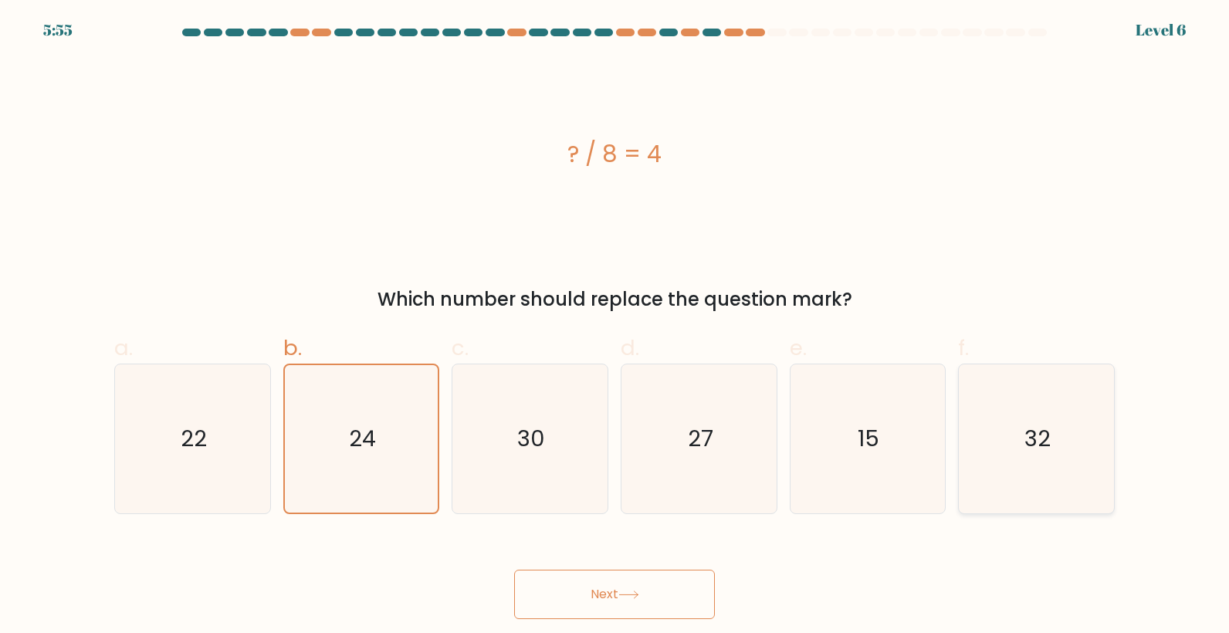
radio input "true"
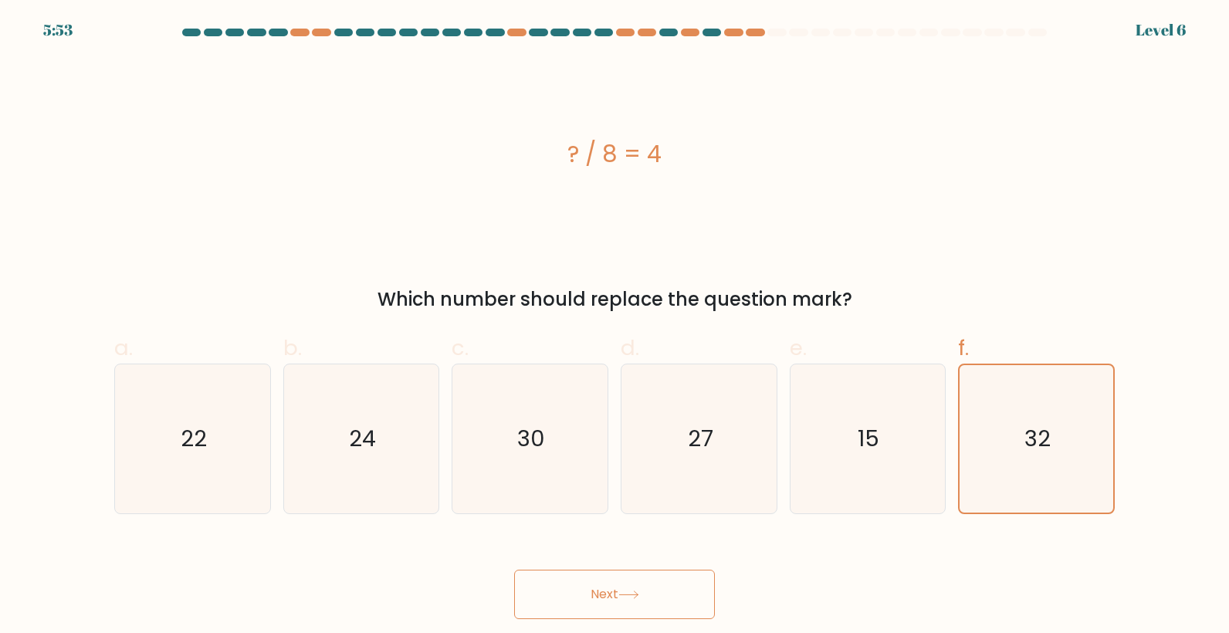
click at [666, 592] on button "Next" at bounding box center [614, 594] width 201 height 49
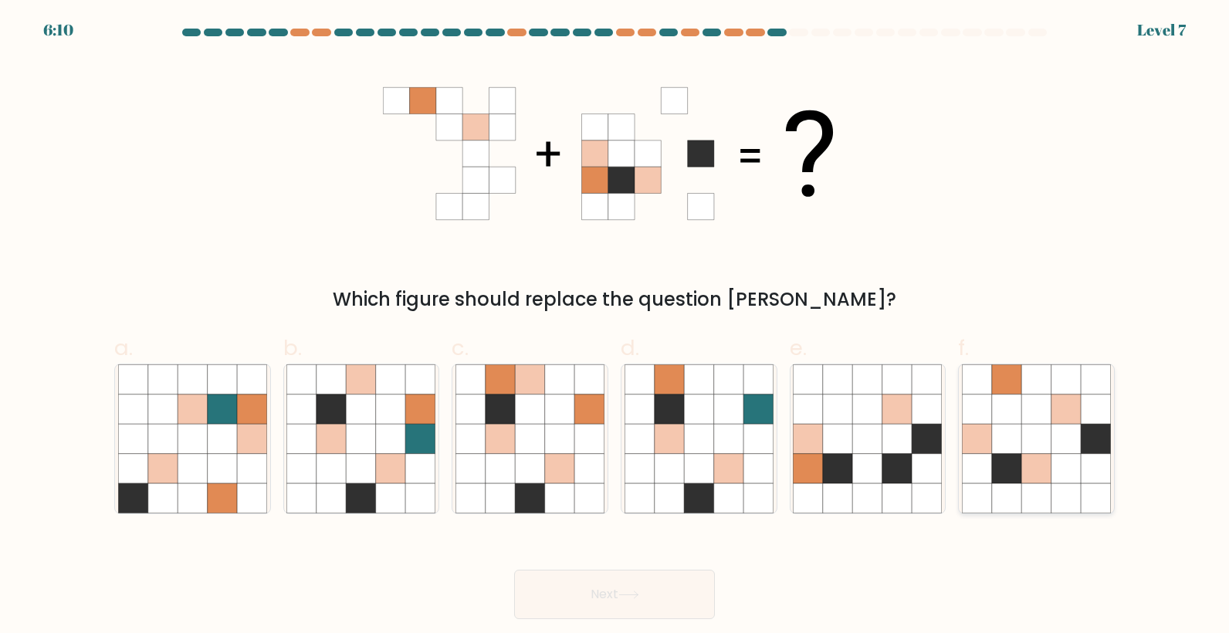
click at [1052, 405] on icon at bounding box center [1066, 409] width 29 height 29
click at [615, 327] on input "f." at bounding box center [615, 322] width 1 height 10
radio input "true"
click at [611, 592] on button "Next" at bounding box center [614, 594] width 201 height 49
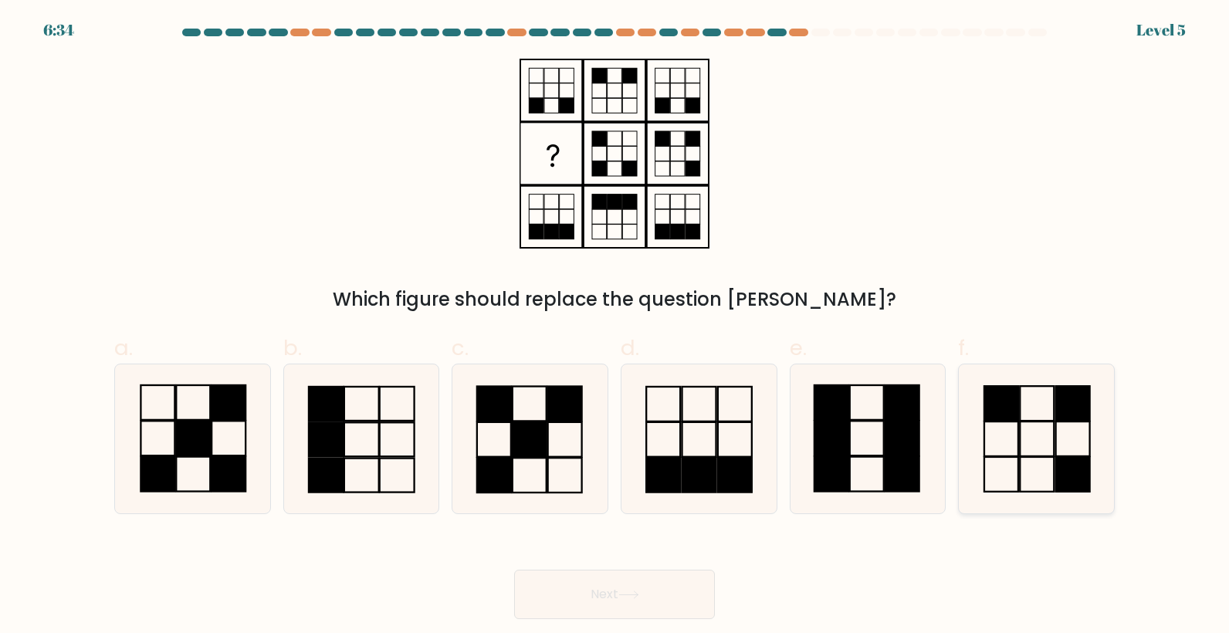
click at [1014, 409] on rect at bounding box center [1001, 403] width 34 height 35
click at [615, 327] on input "f." at bounding box center [615, 322] width 1 height 10
radio input "true"
click at [616, 581] on button "Next" at bounding box center [614, 594] width 201 height 49
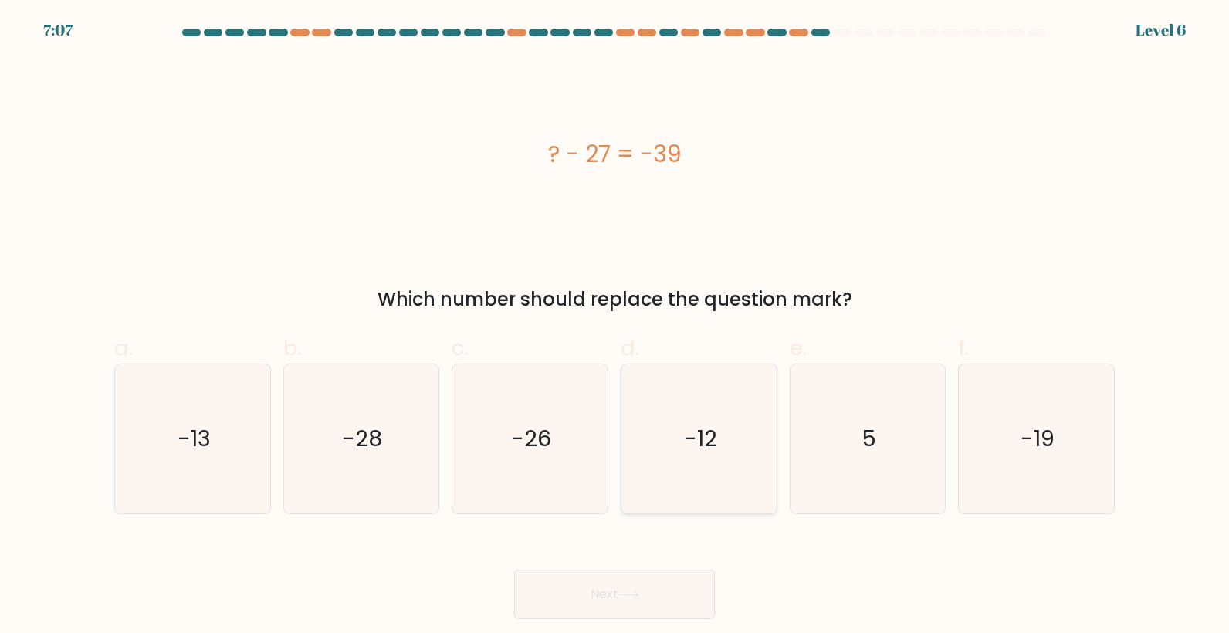
click at [685, 404] on icon "-12" at bounding box center [699, 438] width 149 height 149
click at [615, 327] on input "d. -12" at bounding box center [615, 322] width 1 height 10
radio input "true"
click at [673, 590] on button "Next" at bounding box center [614, 594] width 201 height 49
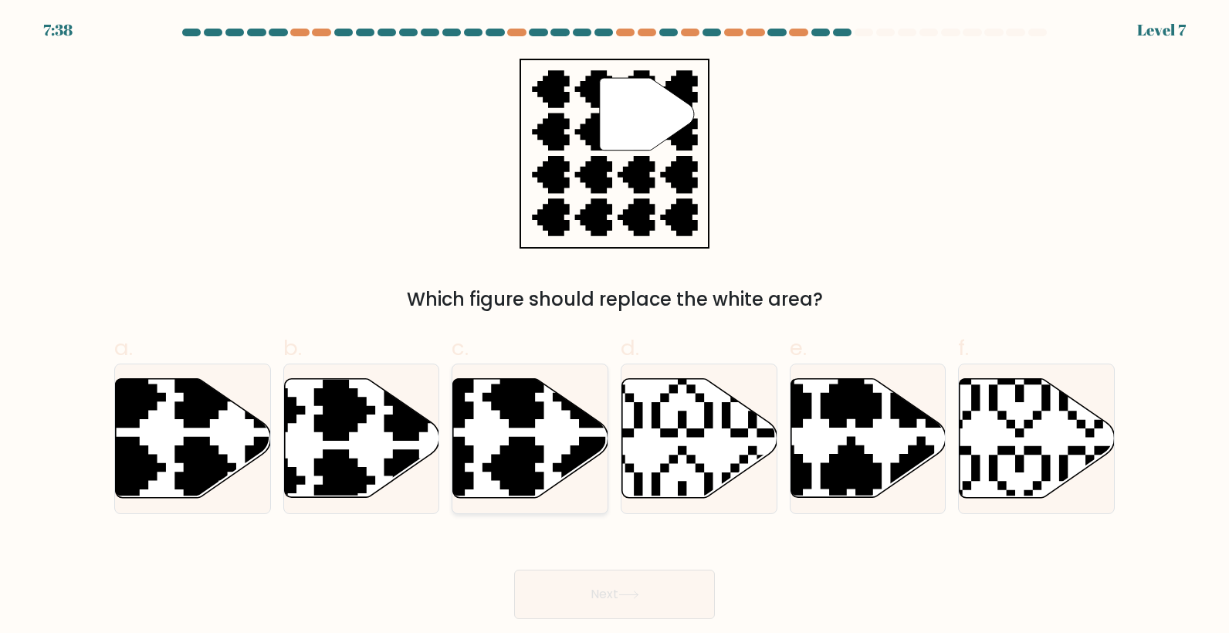
click at [532, 432] on icon at bounding box center [530, 438] width 155 height 119
click at [615, 327] on input "c." at bounding box center [615, 322] width 1 height 10
radio input "true"
click at [628, 576] on button "Next" at bounding box center [614, 594] width 201 height 49
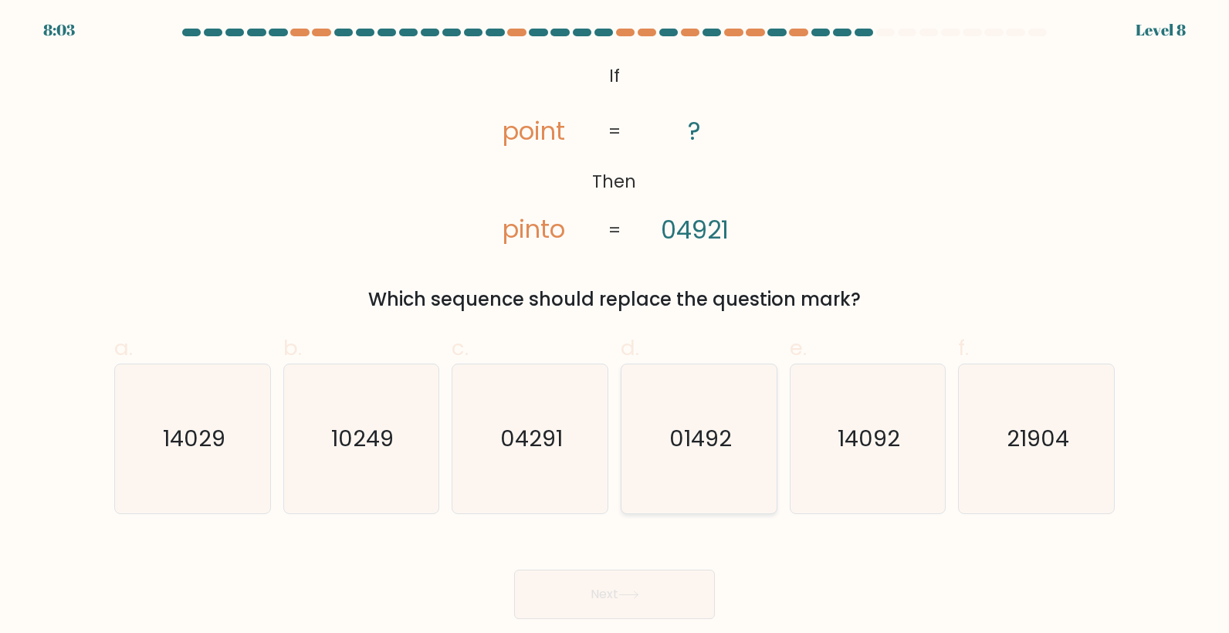
click at [694, 397] on icon "01492" at bounding box center [699, 438] width 149 height 149
click at [615, 327] on input "d. 01492" at bounding box center [615, 322] width 1 height 10
radio input "true"
click at [669, 583] on button "Next" at bounding box center [614, 594] width 201 height 49
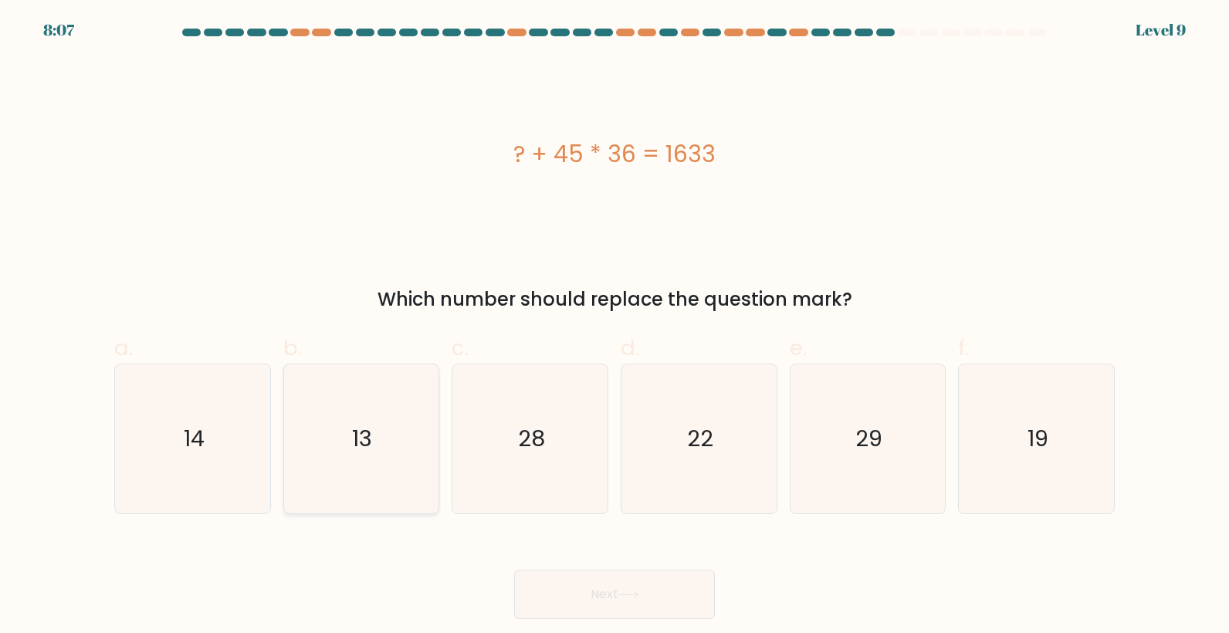
click at [367, 418] on icon "13" at bounding box center [360, 438] width 149 height 149
click at [615, 327] on input "b. 13" at bounding box center [615, 322] width 1 height 10
radio input "true"
click at [638, 578] on button "Next" at bounding box center [614, 594] width 201 height 49
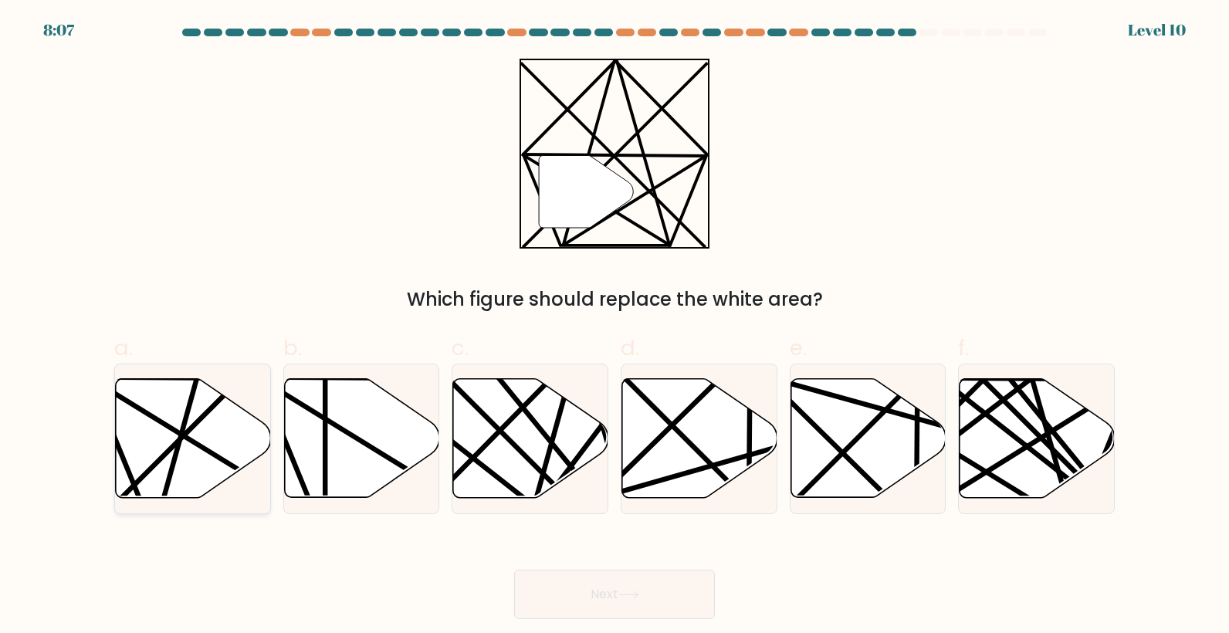
click at [205, 425] on icon at bounding box center [193, 438] width 155 height 119
click at [615, 327] on input "a." at bounding box center [615, 322] width 1 height 10
radio input "true"
click at [635, 601] on button "Next" at bounding box center [614, 594] width 201 height 49
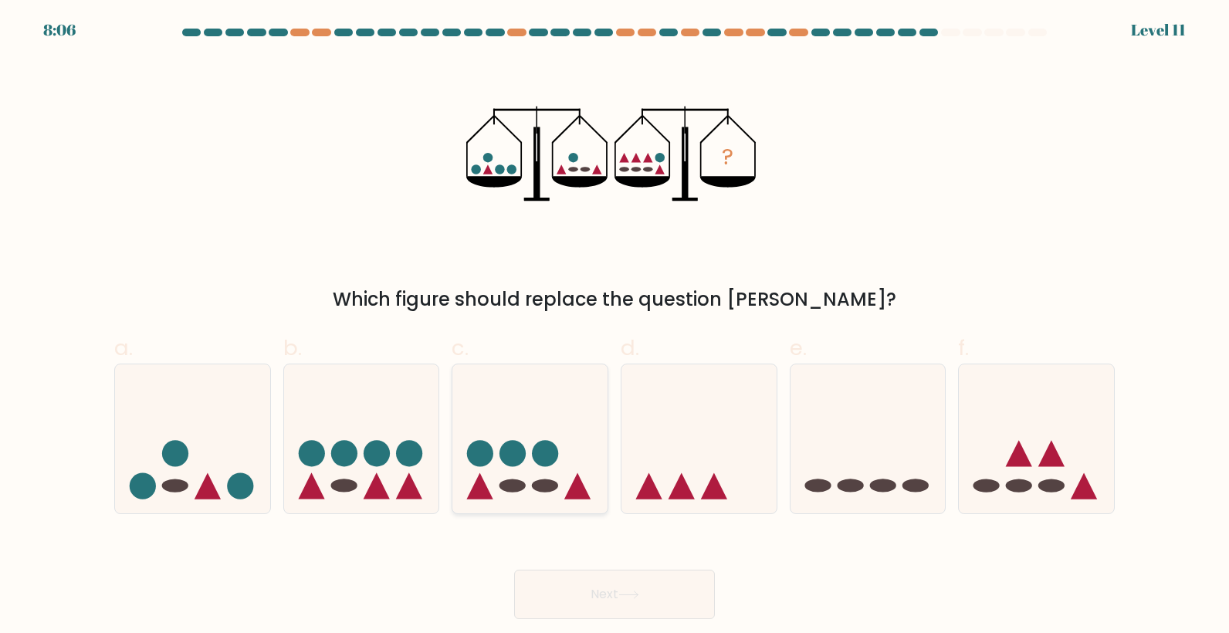
click at [556, 454] on circle at bounding box center [546, 453] width 26 height 26
click at [615, 327] on input "c." at bounding box center [615, 322] width 1 height 10
radio input "true"
click at [702, 582] on button "Next" at bounding box center [614, 594] width 201 height 49
click at [621, 581] on button "Next" at bounding box center [614, 594] width 201 height 49
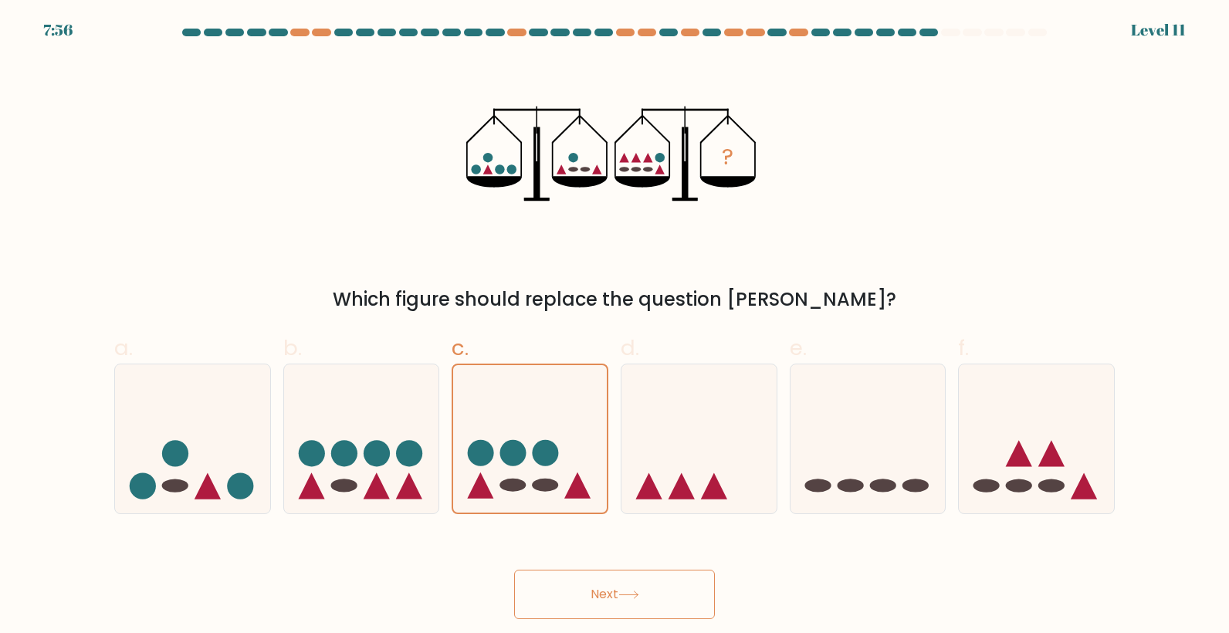
click at [630, 614] on button "Next" at bounding box center [614, 594] width 201 height 49
click at [630, 588] on button "Next" at bounding box center [614, 594] width 201 height 49
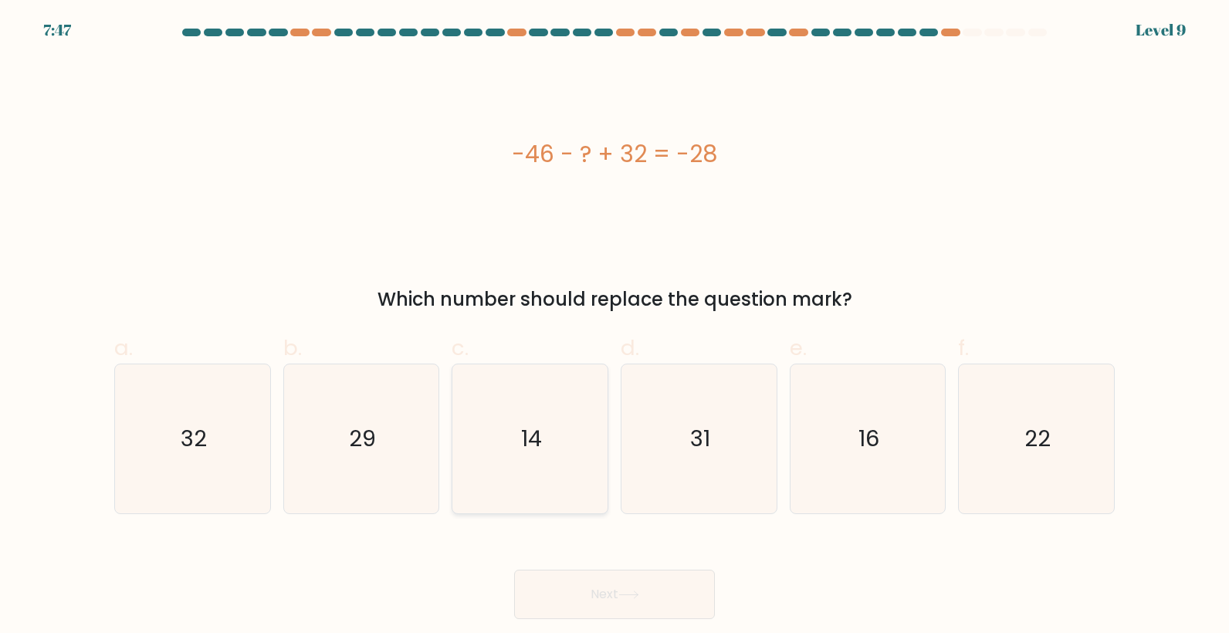
click at [549, 393] on icon "14" at bounding box center [530, 438] width 149 height 149
click at [615, 327] on input "c. 14" at bounding box center [615, 322] width 1 height 10
radio input "true"
click at [683, 598] on button "Next" at bounding box center [614, 594] width 201 height 49
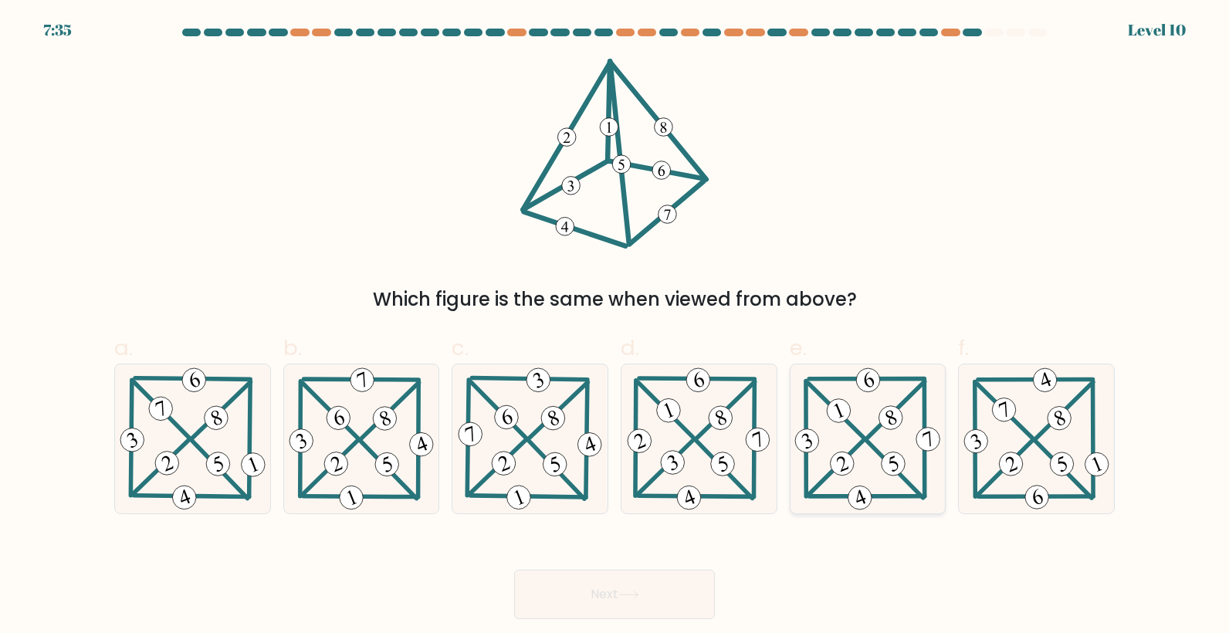
click at [876, 421] on icon at bounding box center [867, 438] width 152 height 149
click at [615, 327] on input "e." at bounding box center [615, 322] width 1 height 10
radio input "true"
click at [684, 594] on button "Next" at bounding box center [614, 594] width 201 height 49
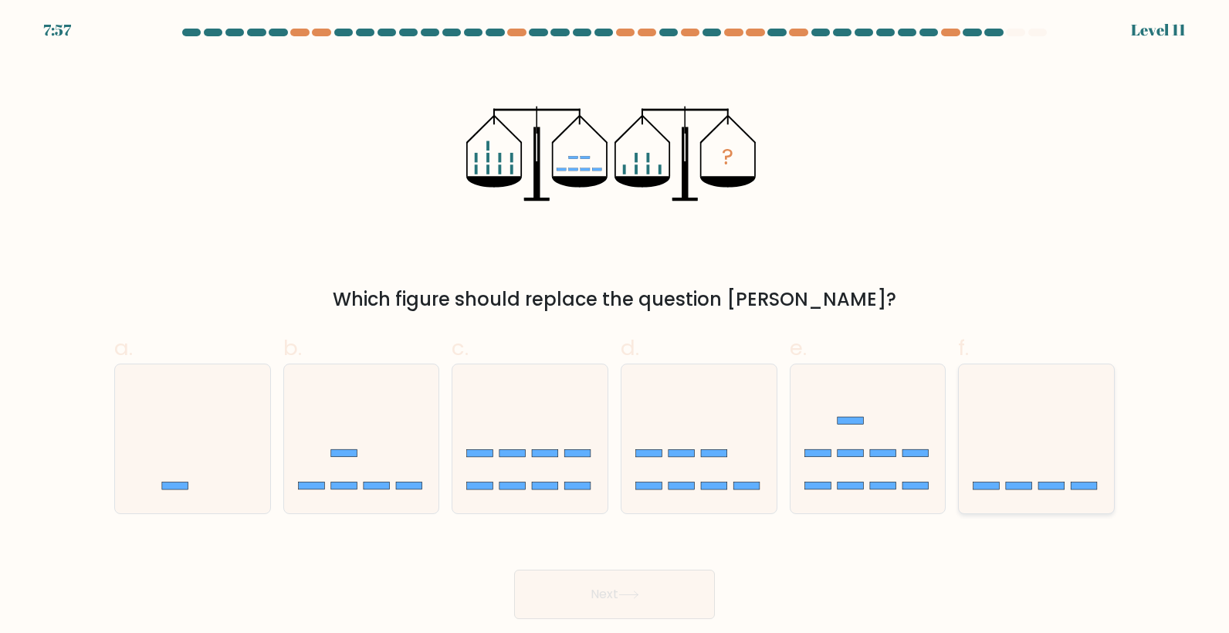
click at [1034, 405] on icon at bounding box center [1036, 439] width 155 height 128
click at [615, 327] on input "f." at bounding box center [615, 322] width 1 height 10
radio input "true"
click at [642, 588] on button "Next" at bounding box center [614, 594] width 201 height 49
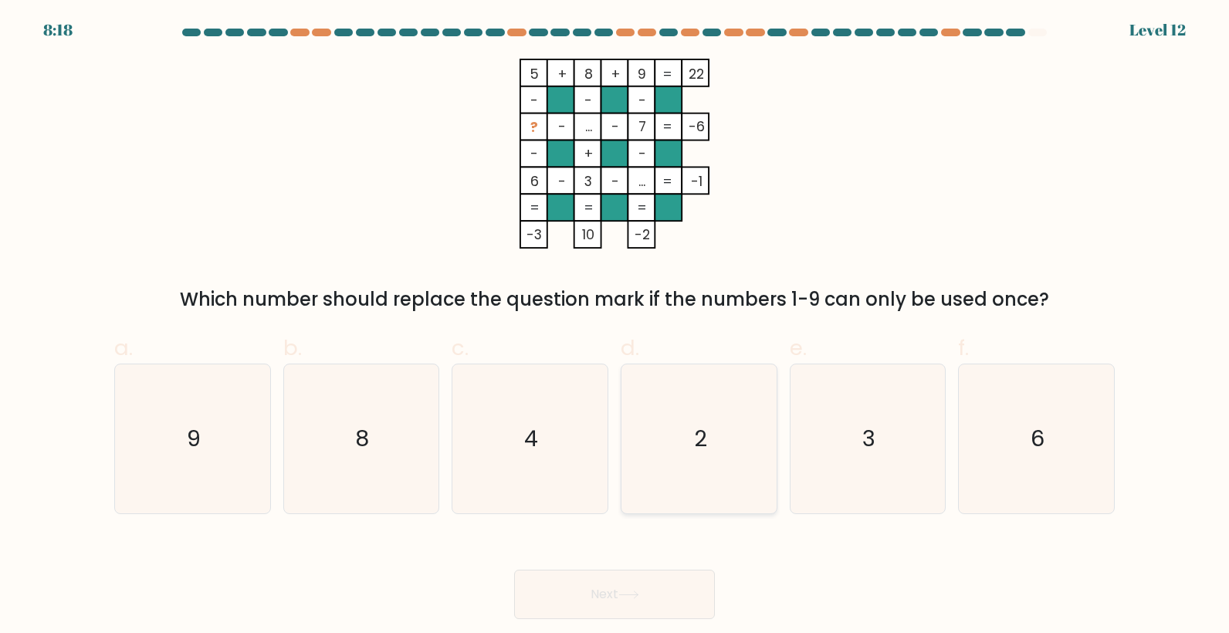
click at [725, 402] on icon "2" at bounding box center [699, 438] width 149 height 149
click at [615, 327] on input "d. 2" at bounding box center [615, 322] width 1 height 10
radio input "true"
click at [623, 590] on button "Next" at bounding box center [614, 594] width 201 height 49
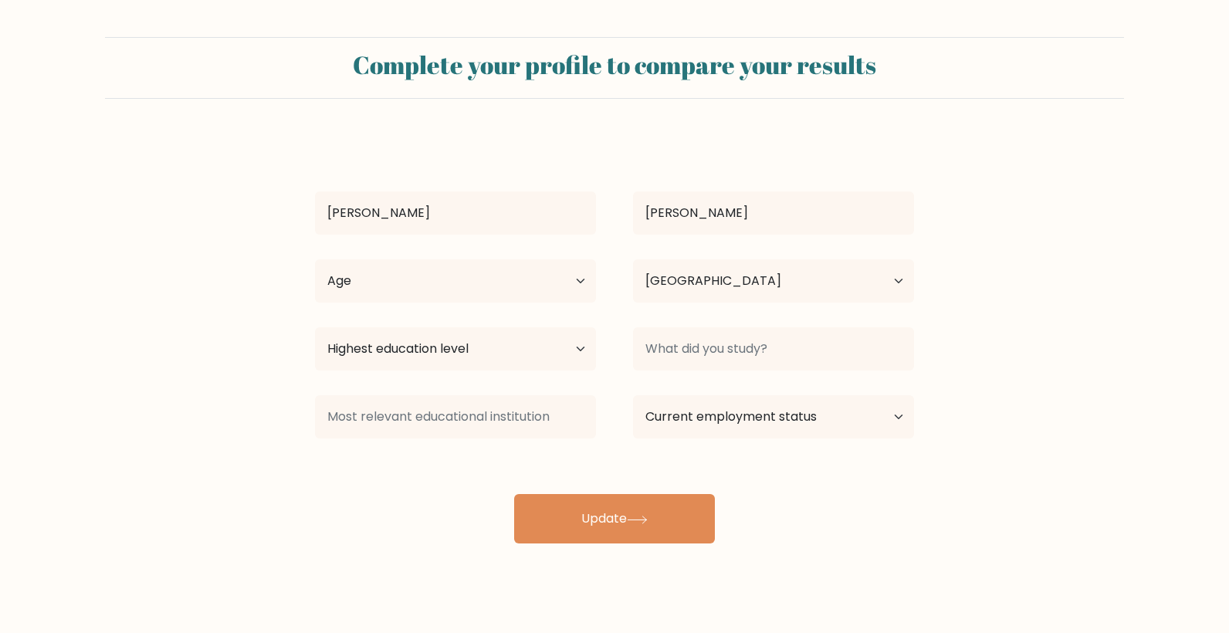
select select "NG"
click at [636, 517] on icon at bounding box center [637, 520] width 21 height 8
click at [540, 268] on select "Age Under 18 years old 18-24 years old 25-34 years old 35-44 years old 45-54 ye…" at bounding box center [455, 280] width 281 height 43
select select "18_24"
click at [315, 259] on select "Age Under 18 years old 18-24 years old 25-34 years old 35-44 years old 45-54 ye…" at bounding box center [455, 280] width 281 height 43
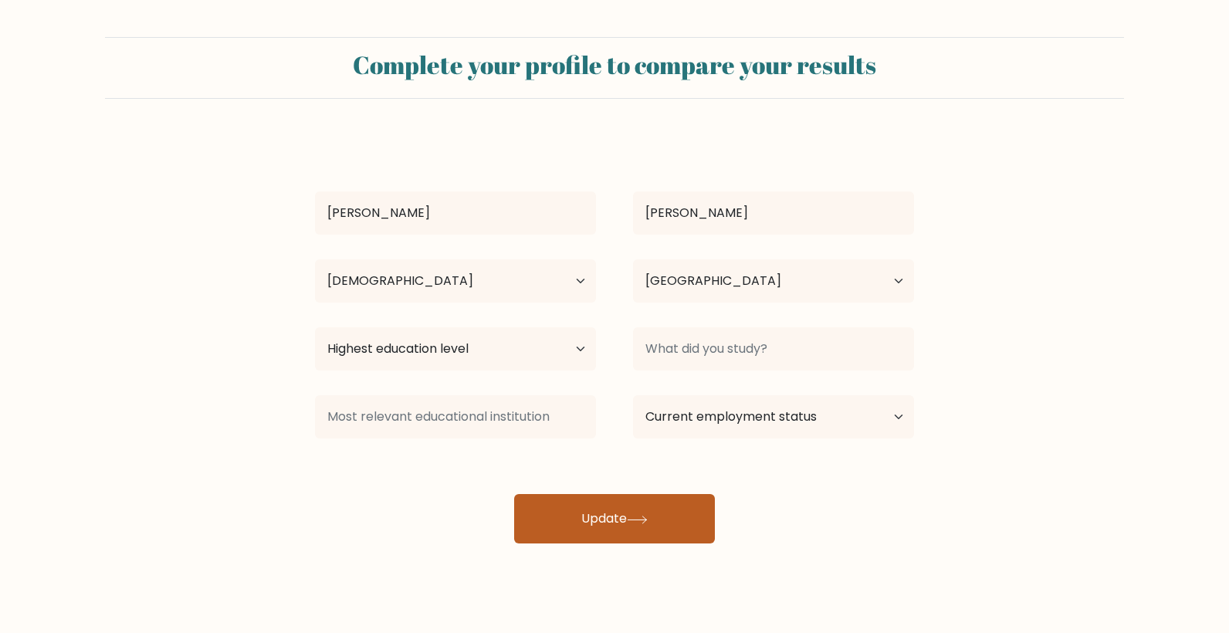
click at [612, 520] on button "Update" at bounding box center [614, 518] width 201 height 49
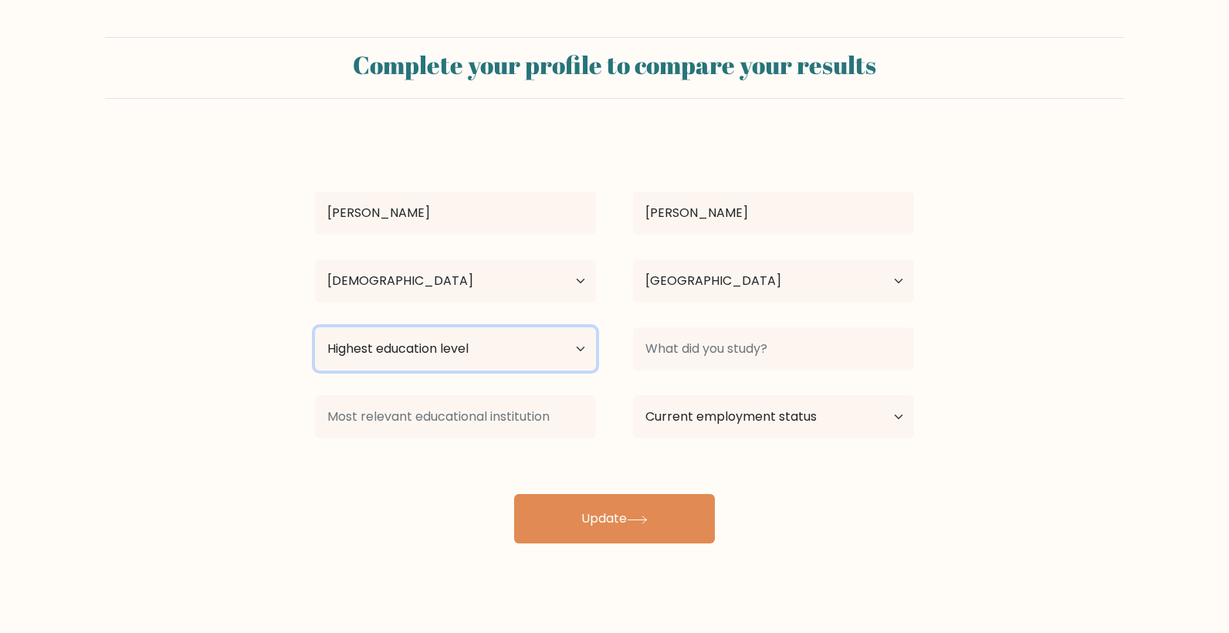
click at [542, 368] on select "Highest education level No schooling Primary Lower Secondary Upper Secondary Oc…" at bounding box center [455, 348] width 281 height 43
select select "upper_secondary"
click at [315, 327] on select "Highest education level No schooling Primary Lower Secondary Upper Secondary Oc…" at bounding box center [455, 348] width 281 height 43
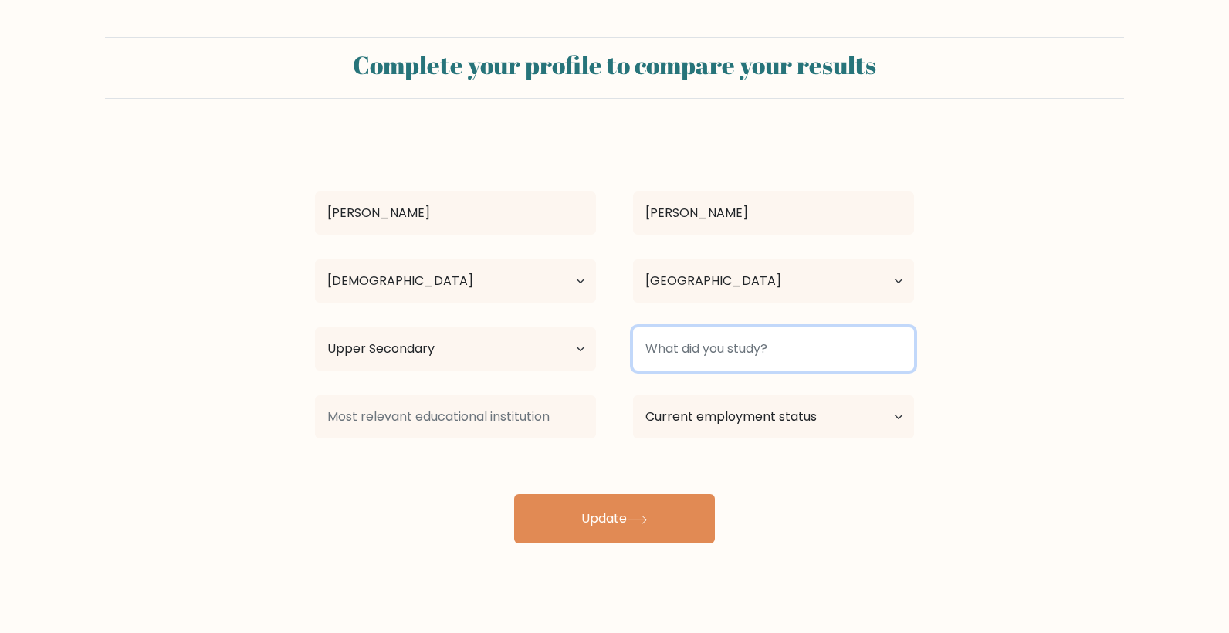
click at [762, 345] on input at bounding box center [773, 348] width 281 height 43
type input "Biochemisty"
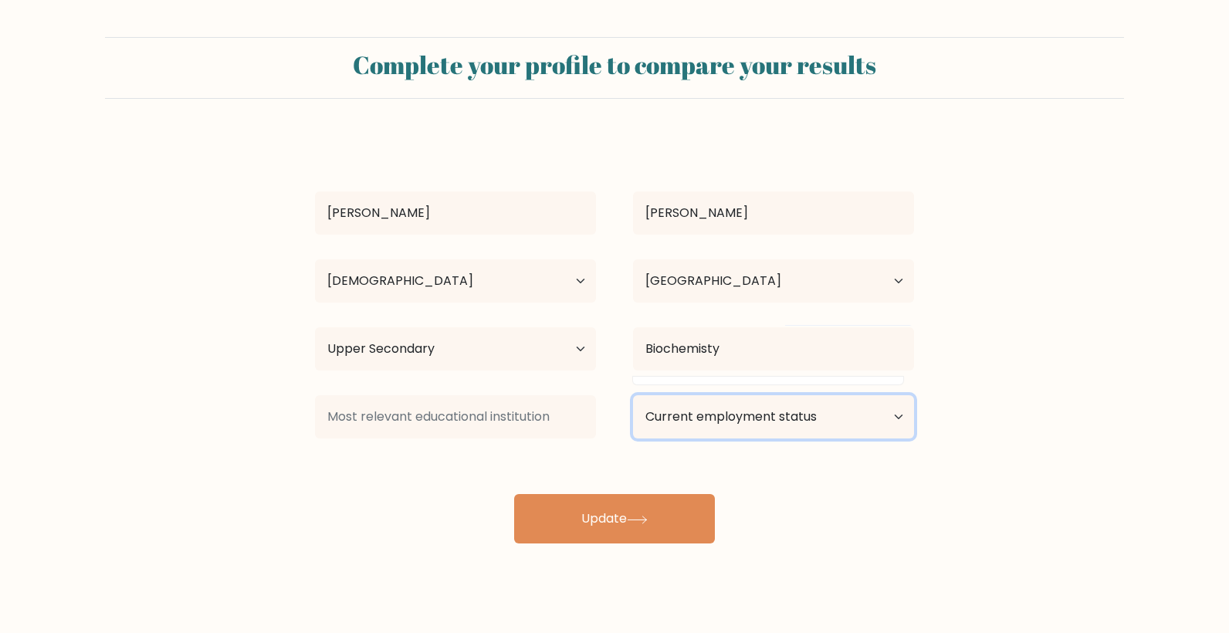
click at [738, 420] on select "Current employment status Employed Student Retired Other / prefer not to answer" at bounding box center [773, 416] width 281 height 43
select select "student"
click at [633, 395] on select "Current employment status Employed Student Retired Other / prefer not to answer" at bounding box center [773, 416] width 281 height 43
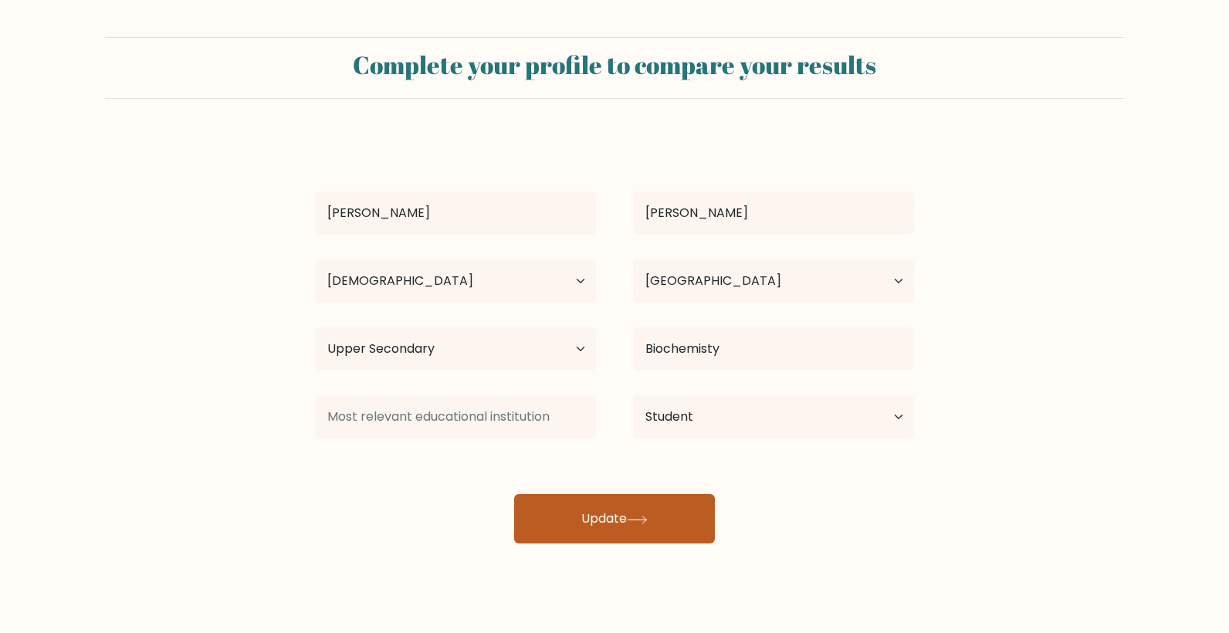
click at [585, 528] on button "Update" at bounding box center [614, 518] width 201 height 49
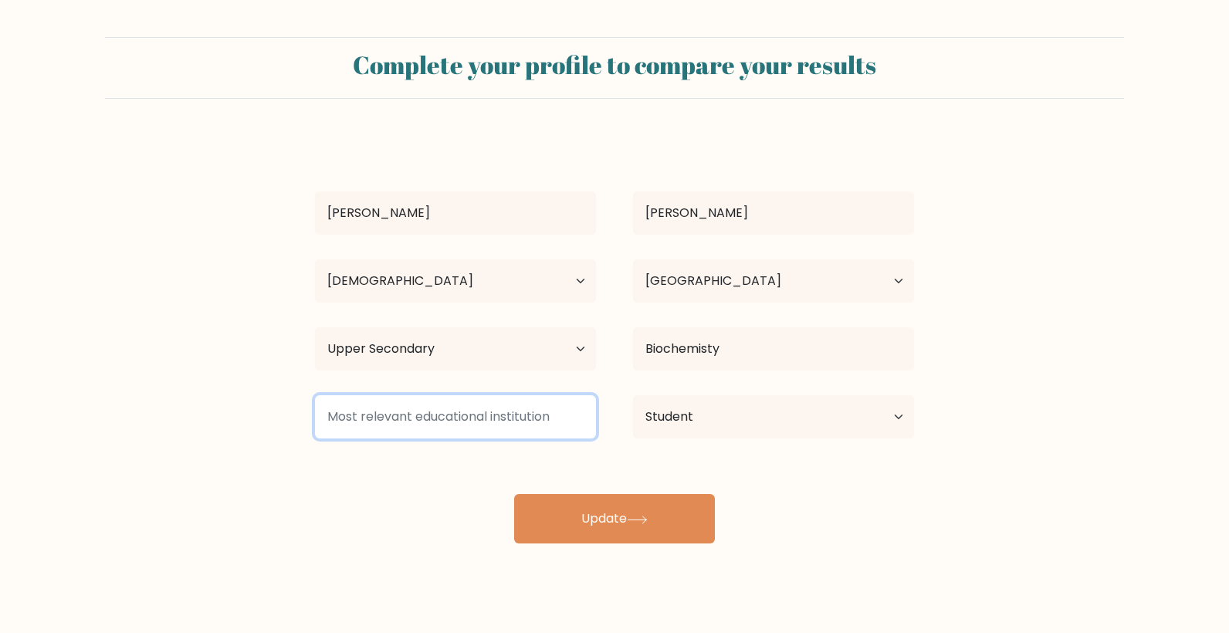
click at [442, 413] on input at bounding box center [455, 416] width 281 height 43
click at [430, 416] on input at bounding box center [455, 416] width 281 height 43
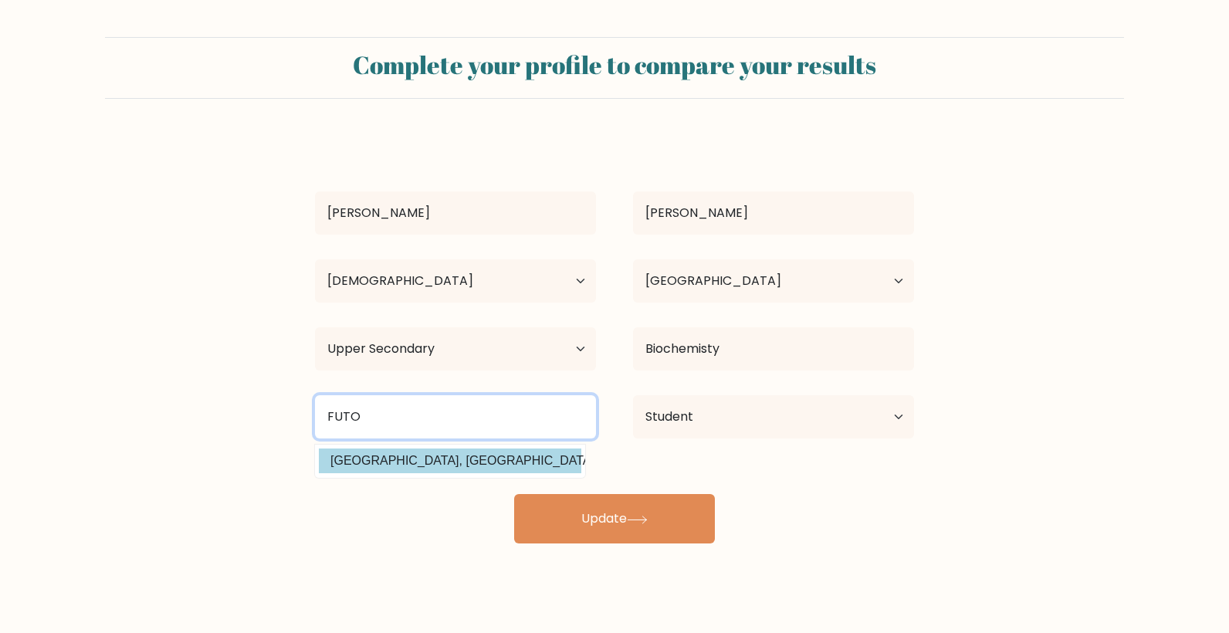
type input "FUTO"
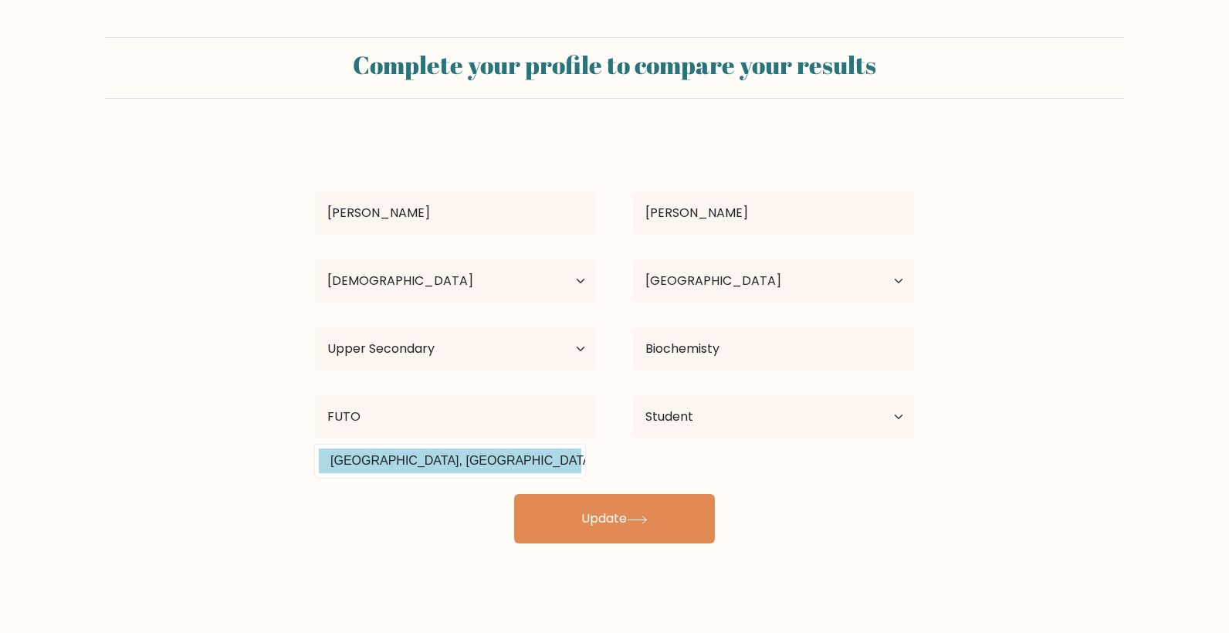
click at [439, 451] on div "Pascal Njoku Age Under 18 years old 18-24 years old 25-34 years old 35-44 years…" at bounding box center [615, 340] width 618 height 408
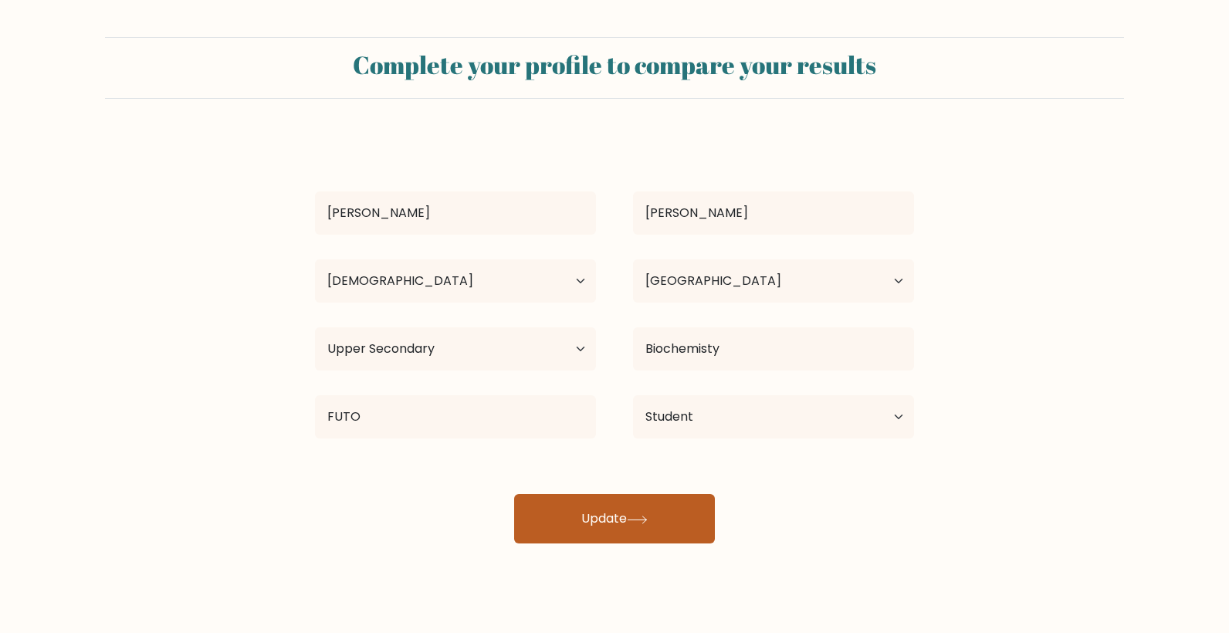
click at [594, 523] on button "Update" at bounding box center [614, 518] width 201 height 49
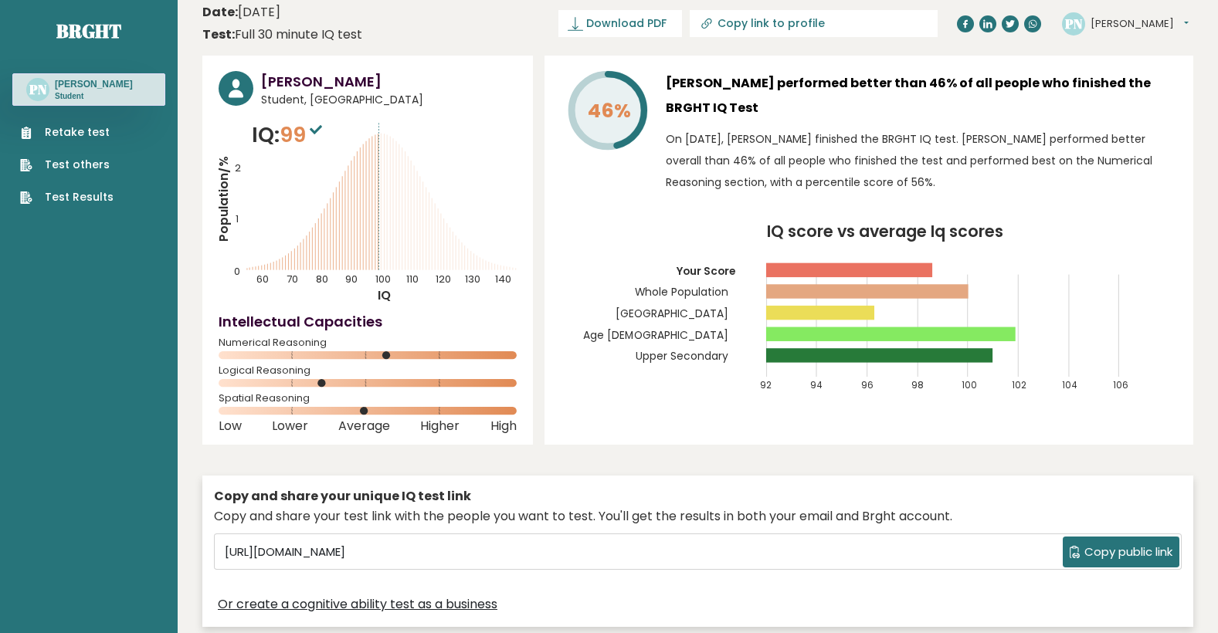
scroll to position [8, 0]
